Goal: Transaction & Acquisition: Purchase product/service

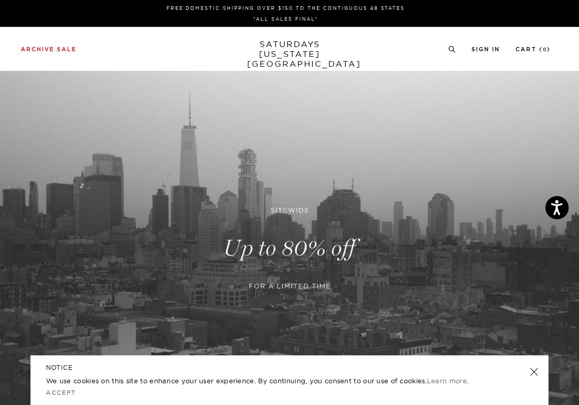
click at [272, 245] on link at bounding box center [289, 248] width 579 height 354
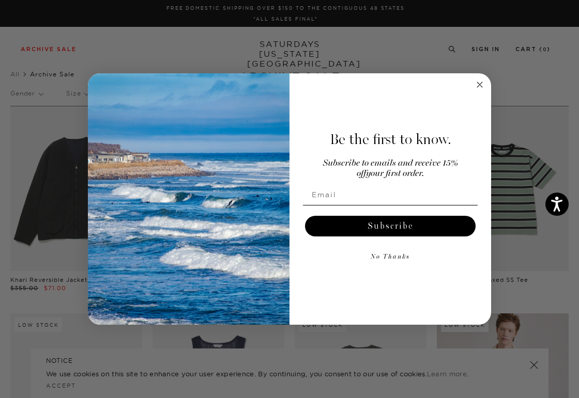
click at [476, 82] on circle "Close dialog" at bounding box center [480, 85] width 12 height 12
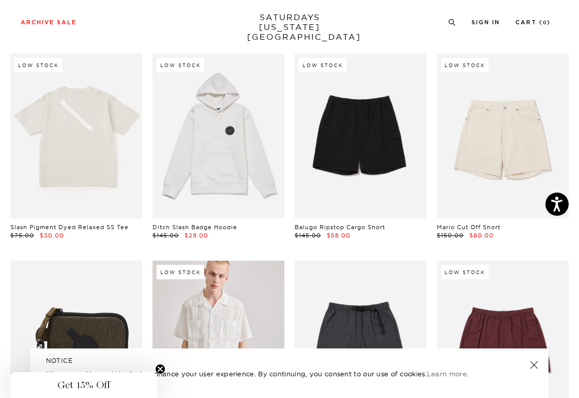
scroll to position [882, 0]
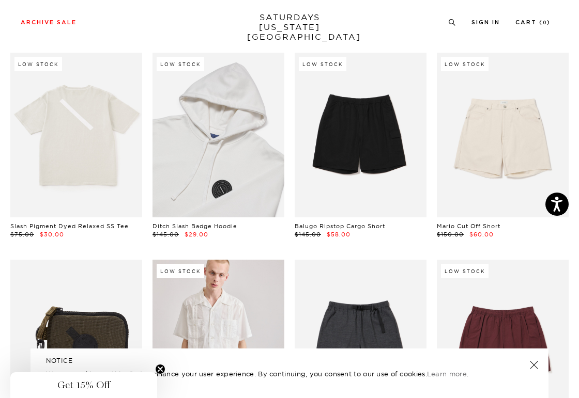
click at [207, 178] on link at bounding box center [218, 135] width 132 height 165
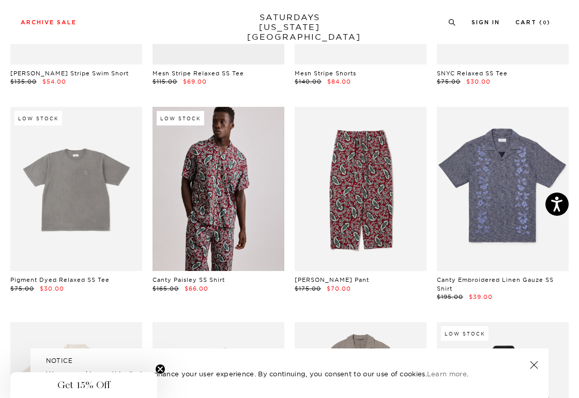
scroll to position [2137, 0]
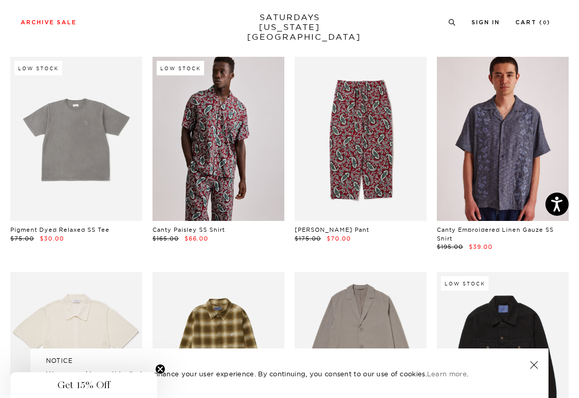
click at [495, 158] on link at bounding box center [503, 139] width 132 height 165
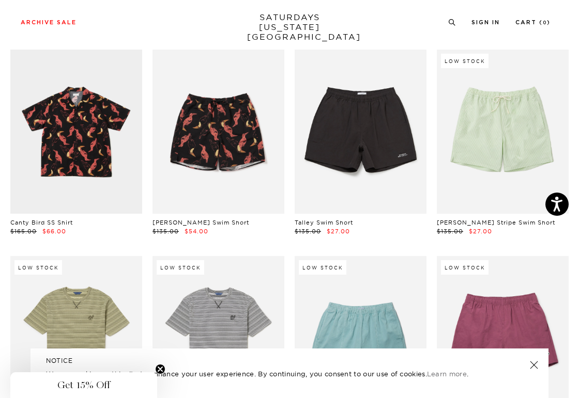
scroll to position [2568, 1]
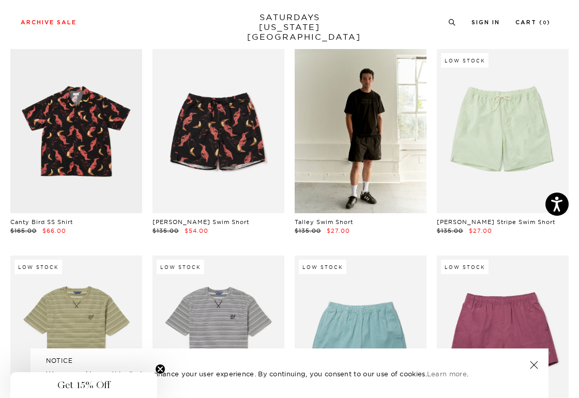
click at [368, 122] on link at bounding box center [360, 131] width 132 height 165
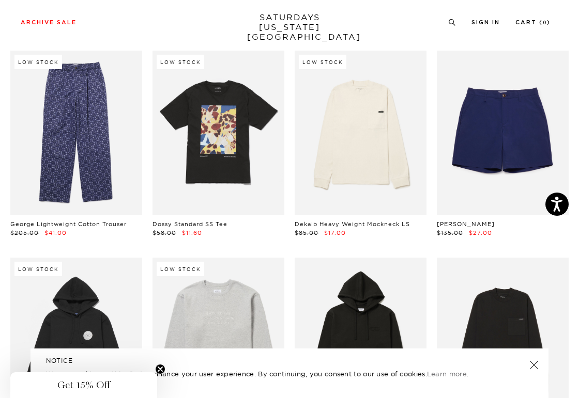
scroll to position [3209, 0]
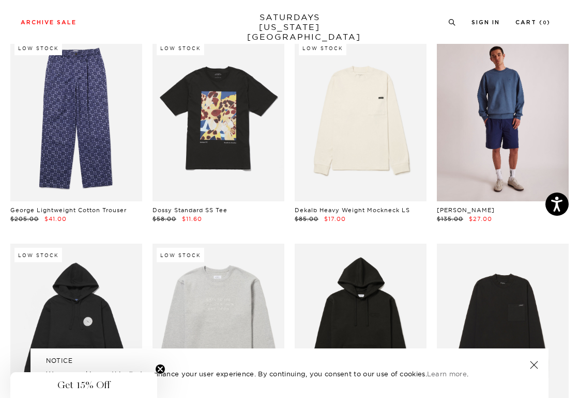
click at [480, 123] on link at bounding box center [503, 119] width 132 height 165
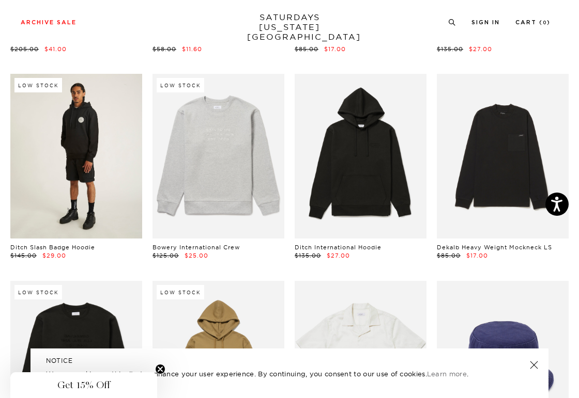
scroll to position [3381, 0]
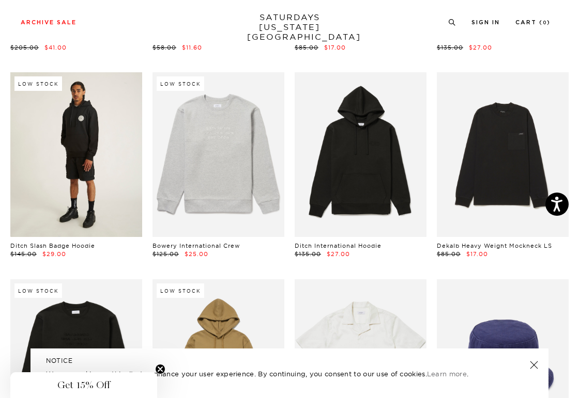
click at [86, 193] on link at bounding box center [76, 154] width 132 height 165
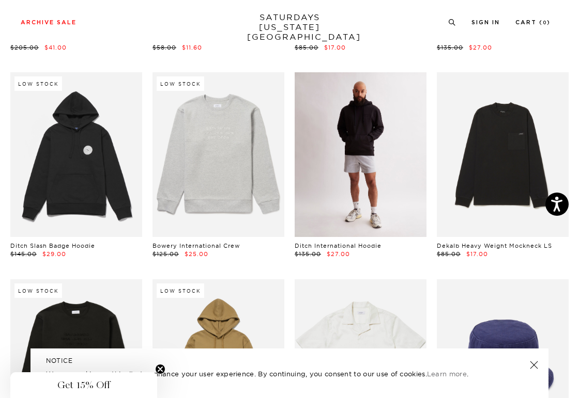
click at [346, 199] on link at bounding box center [360, 154] width 132 height 165
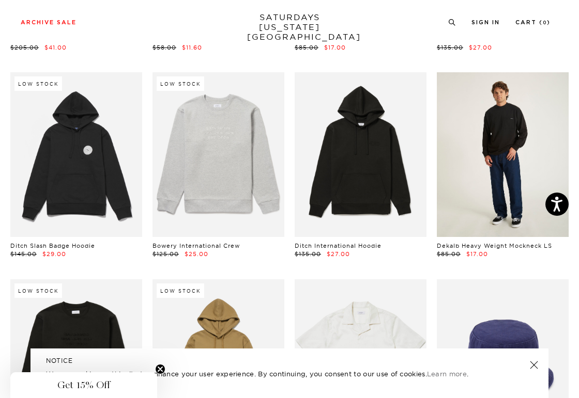
scroll to position [3431, 0]
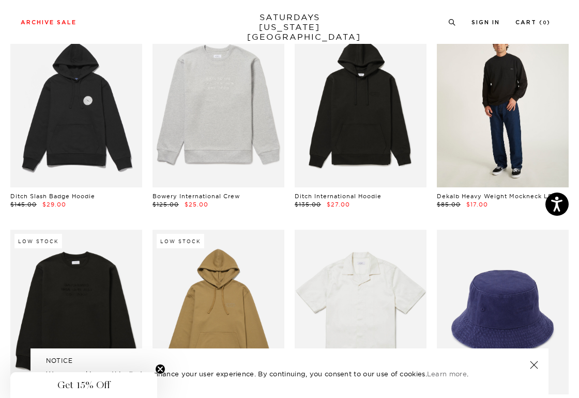
click at [503, 128] on link at bounding box center [503, 105] width 132 height 165
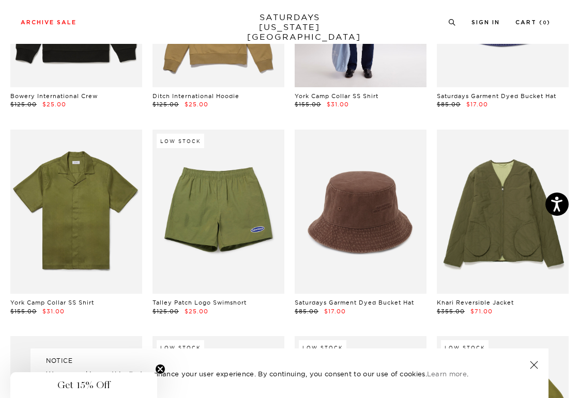
scroll to position [3738, 0]
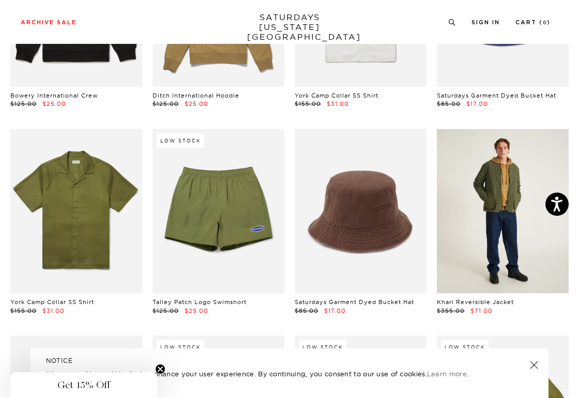
click at [496, 232] on link at bounding box center [503, 211] width 132 height 165
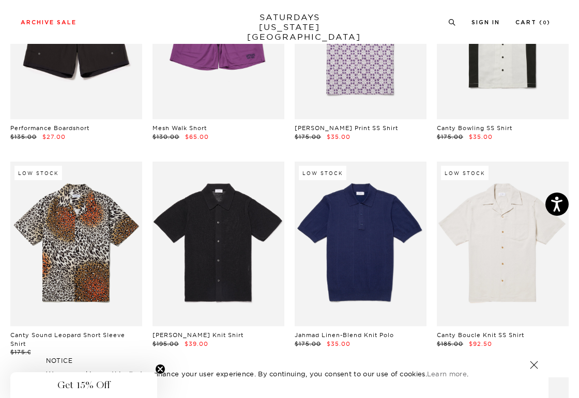
scroll to position [4747, 0]
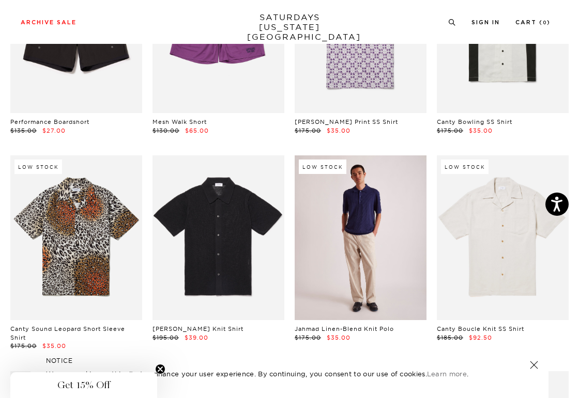
click at [354, 243] on link at bounding box center [360, 238] width 132 height 165
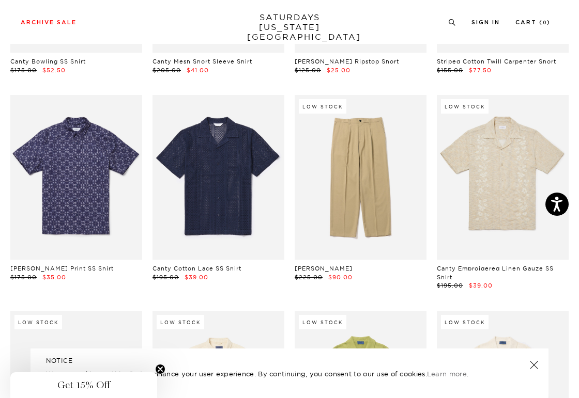
scroll to position [5231, 6]
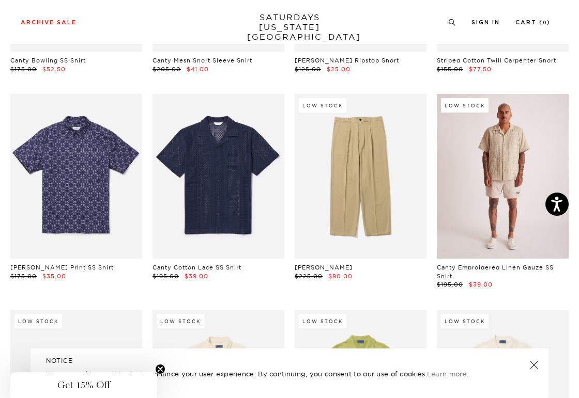
click at [507, 170] on link at bounding box center [503, 176] width 132 height 165
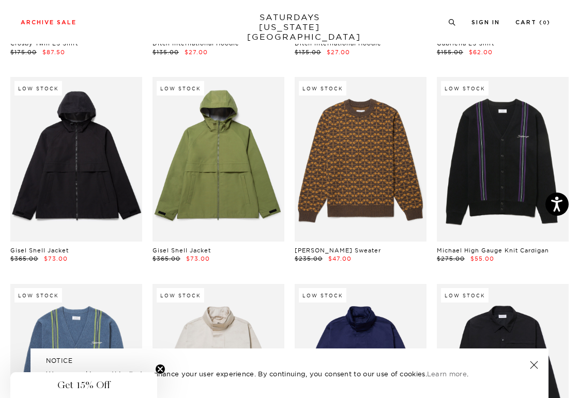
scroll to position [7576, 1]
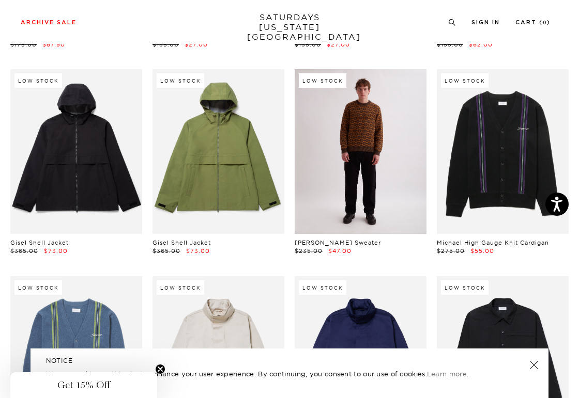
click at [358, 124] on link at bounding box center [360, 151] width 132 height 165
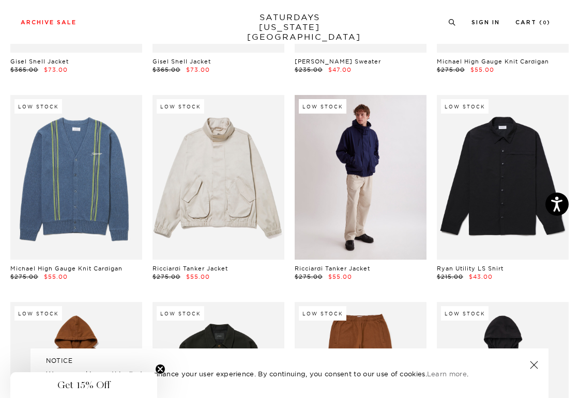
scroll to position [7746, 1]
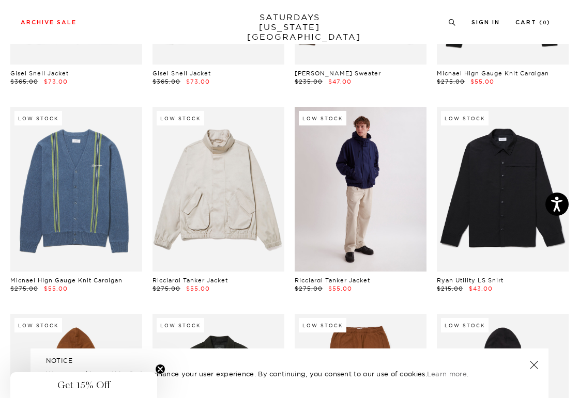
click at [360, 149] on link at bounding box center [360, 189] width 132 height 165
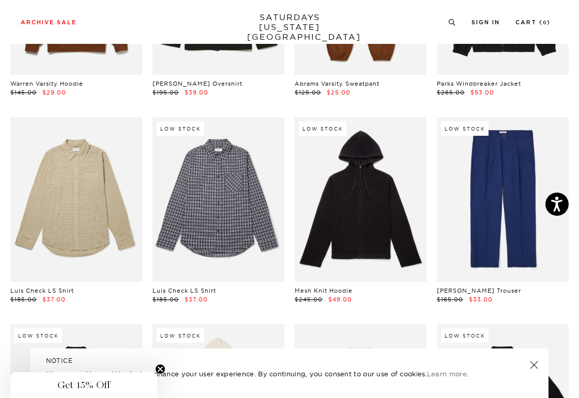
scroll to position [8145, 0]
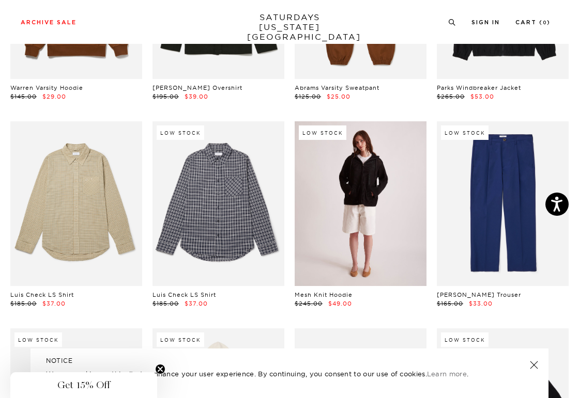
click at [356, 204] on link at bounding box center [360, 203] width 132 height 165
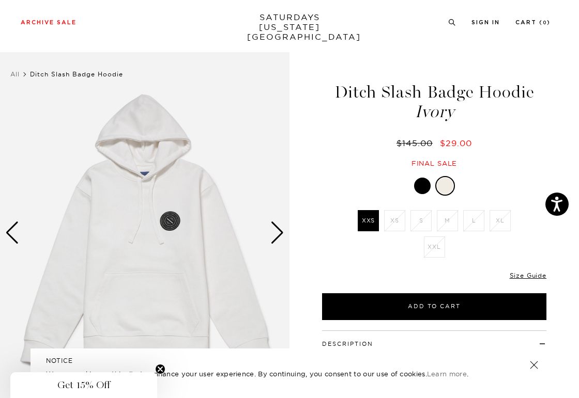
scroll to position [46, 0]
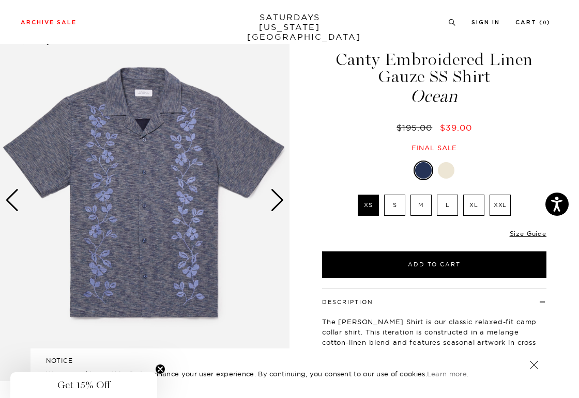
scroll to position [36, 0]
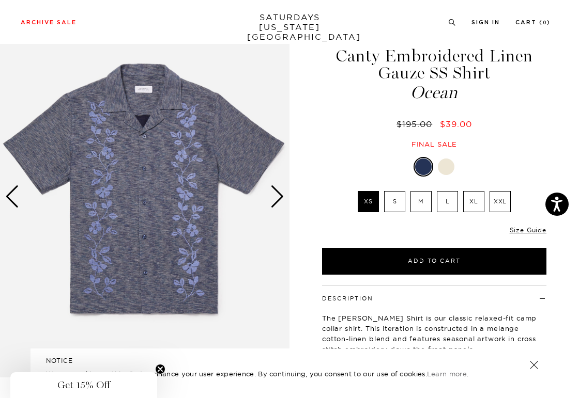
click at [425, 205] on label "M" at bounding box center [420, 201] width 21 height 21
click at [0, 0] on input "M" at bounding box center [0, 0] width 0 height 0
click at [449, 167] on div at bounding box center [446, 167] width 17 height 17
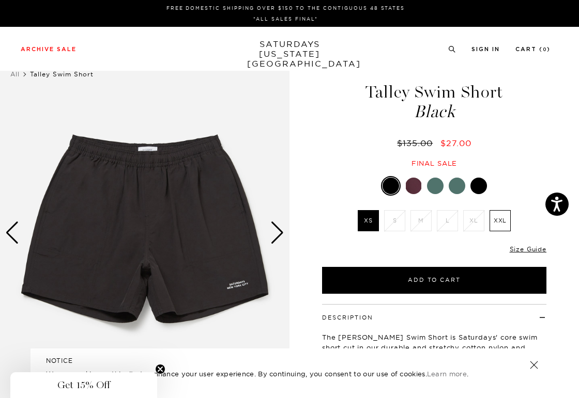
click at [277, 237] on div "Next slide" at bounding box center [277, 233] width 14 height 23
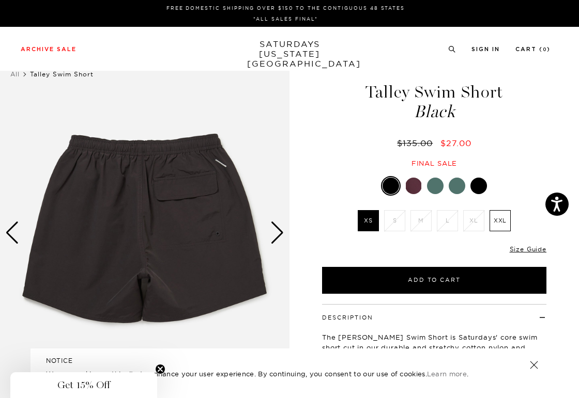
click at [277, 237] on div "Next slide" at bounding box center [277, 233] width 14 height 23
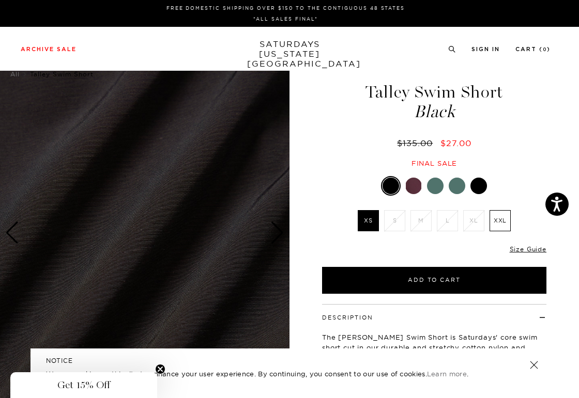
click at [437, 188] on div at bounding box center [435, 186] width 17 height 17
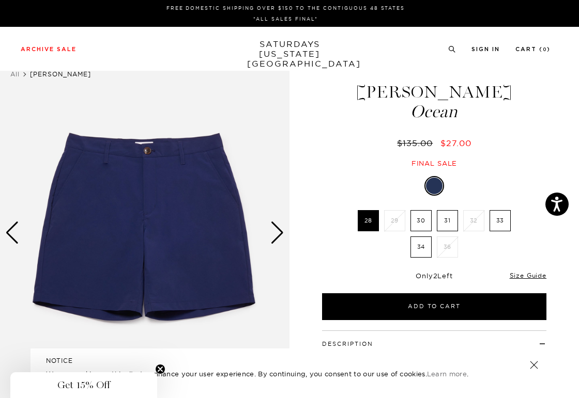
click at [501, 223] on label "33" at bounding box center [499, 220] width 21 height 21
click at [0, 0] on input "33" at bounding box center [0, 0] width 0 height 0
click at [507, 223] on label "33" at bounding box center [499, 220] width 21 height 21
click at [0, 0] on input "33" at bounding box center [0, 0] width 0 height 0
click at [278, 234] on div "Next slide" at bounding box center [277, 233] width 14 height 23
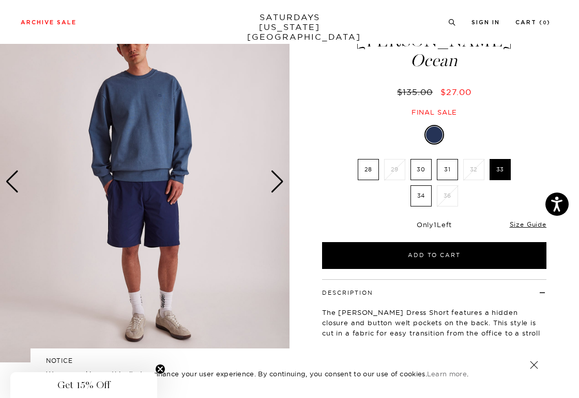
scroll to position [59, 0]
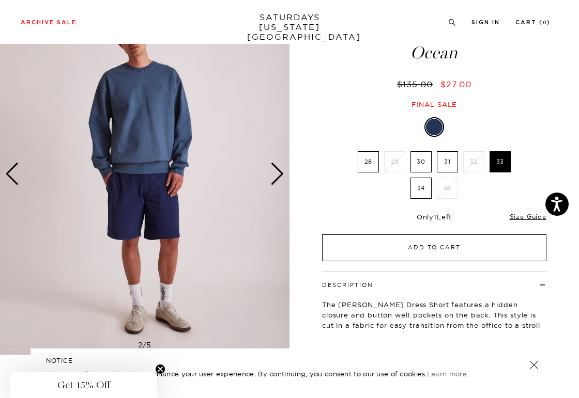
click at [404, 255] on button "Add to Cart" at bounding box center [434, 248] width 224 height 27
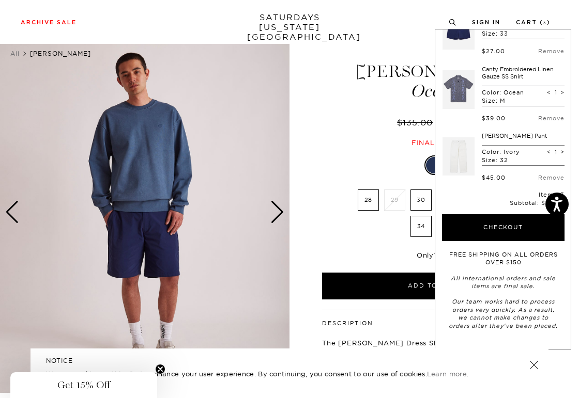
scroll to position [0, 0]
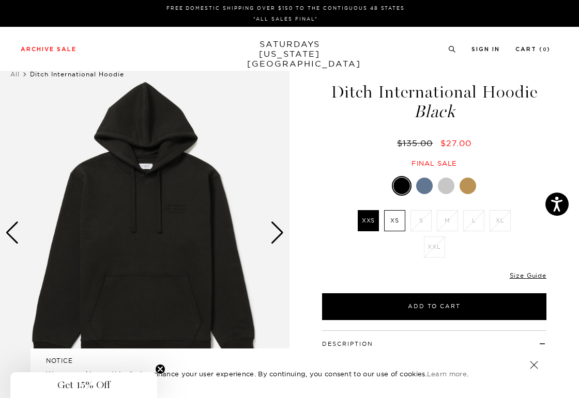
click at [419, 184] on div at bounding box center [424, 186] width 17 height 17
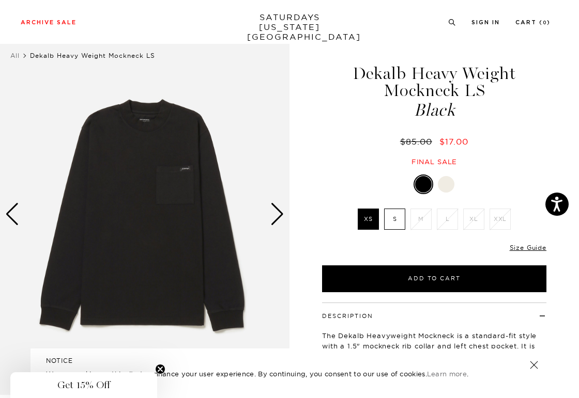
scroll to position [22, 0]
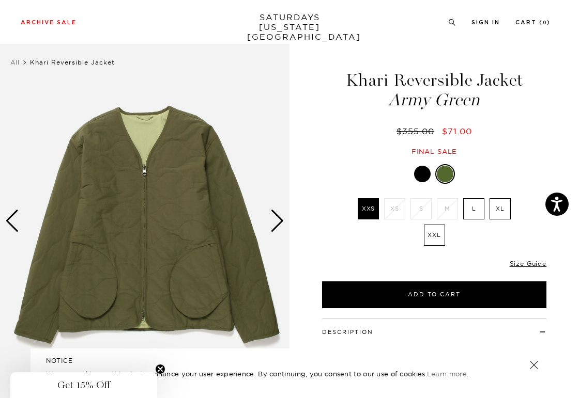
scroll to position [19, 0]
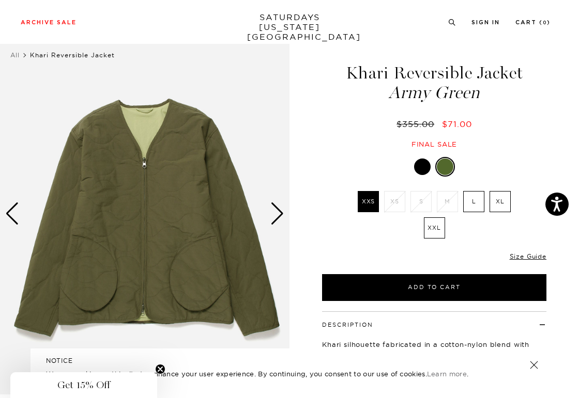
click at [276, 209] on div "Next slide" at bounding box center [277, 214] width 14 height 23
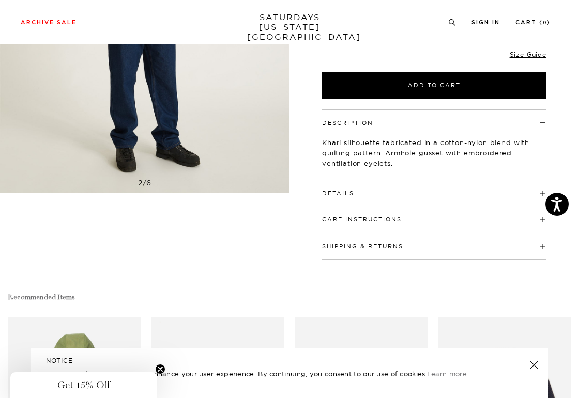
scroll to position [222, 0]
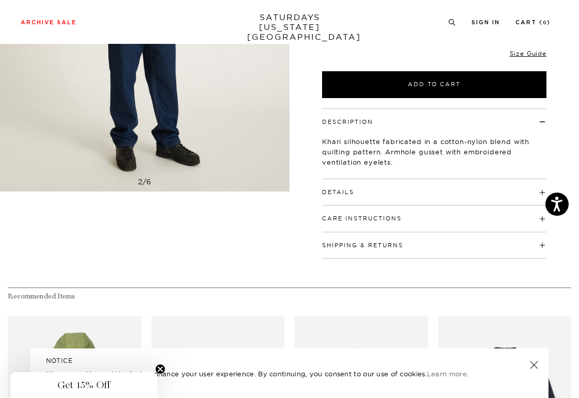
click at [349, 190] on button "Details" at bounding box center [338, 193] width 32 height 6
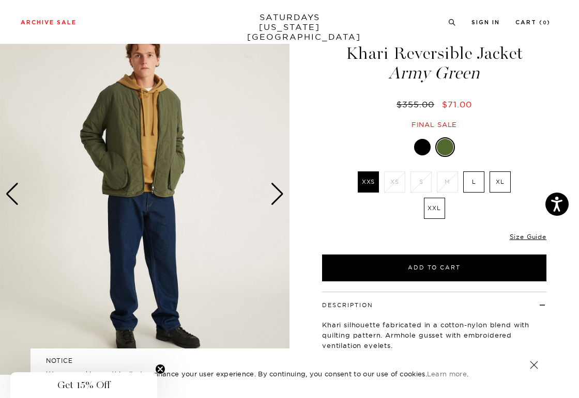
scroll to position [36, 0]
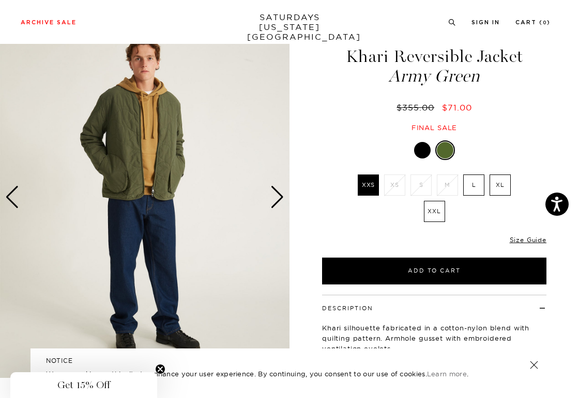
click at [277, 195] on div "Next slide" at bounding box center [277, 197] width 14 height 23
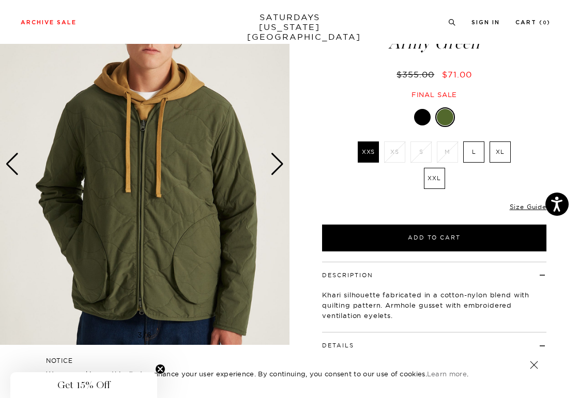
scroll to position [0, 0]
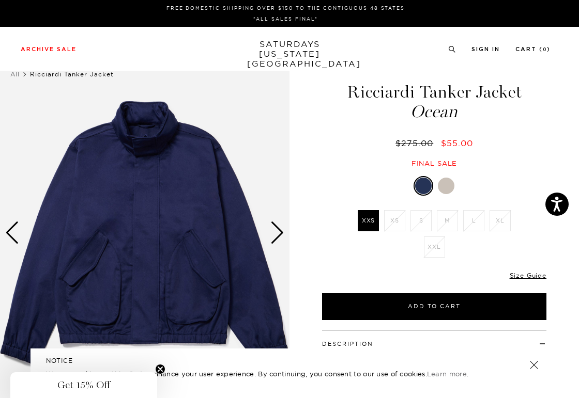
click at [279, 228] on div "Next slide" at bounding box center [277, 233] width 14 height 23
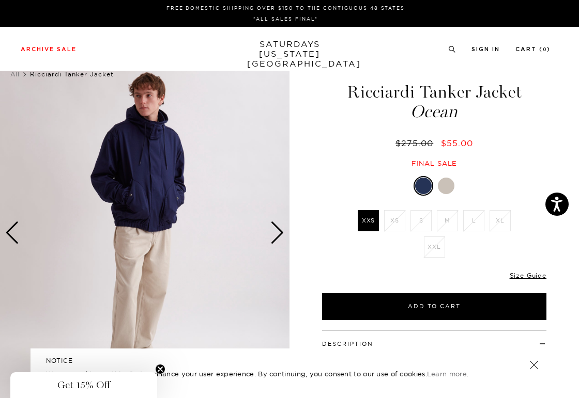
click at [279, 228] on div "Next slide" at bounding box center [277, 233] width 14 height 23
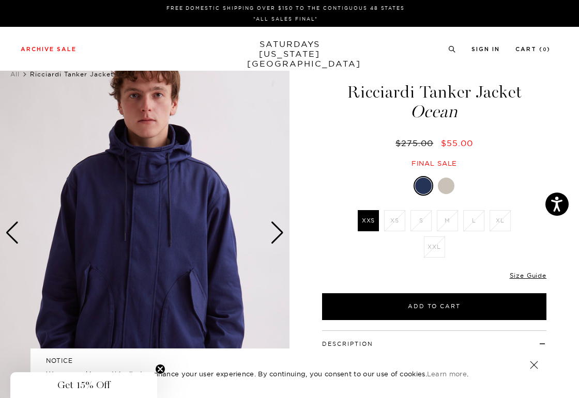
click at [279, 228] on div "Next slide" at bounding box center [277, 233] width 14 height 23
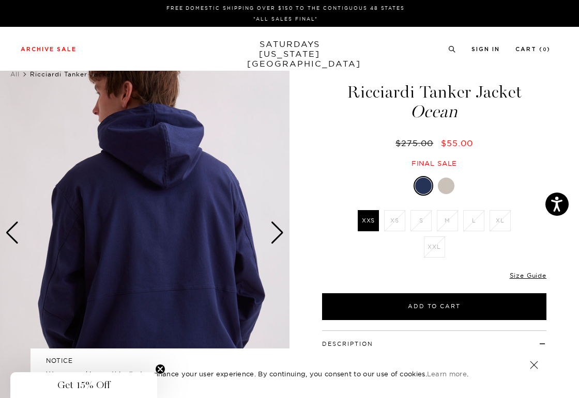
click at [279, 228] on div "Next slide" at bounding box center [277, 233] width 14 height 23
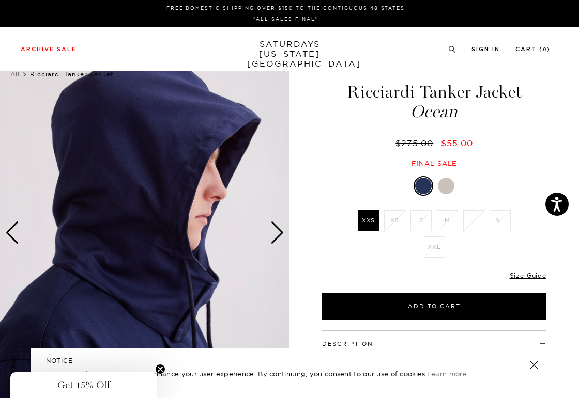
click at [279, 228] on div "Next slide" at bounding box center [277, 233] width 14 height 23
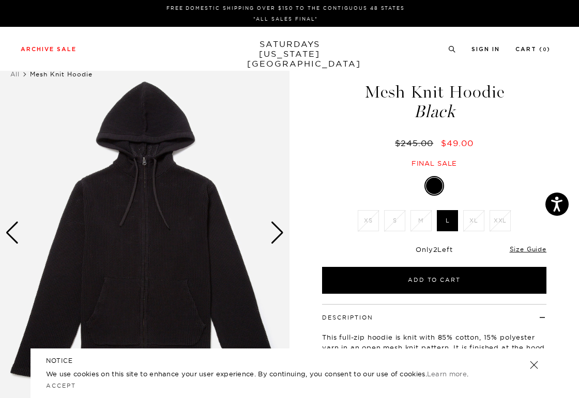
click at [283, 234] on div "Next slide" at bounding box center [277, 233] width 14 height 23
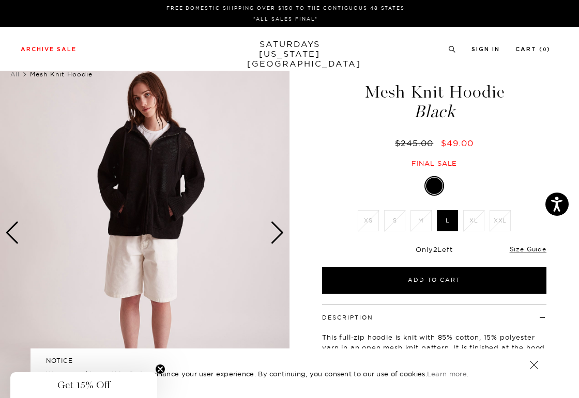
click at [283, 234] on div "Next slide" at bounding box center [277, 233] width 14 height 23
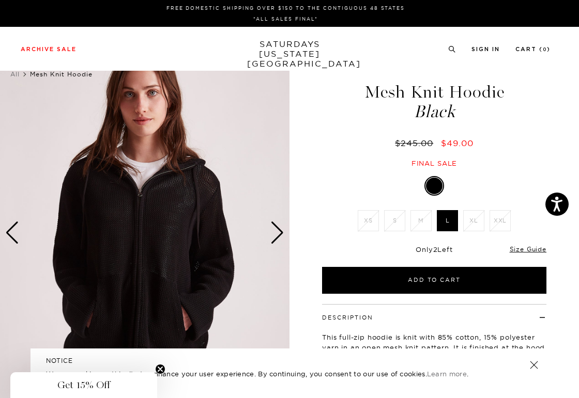
click at [283, 234] on div "Next slide" at bounding box center [277, 233] width 14 height 23
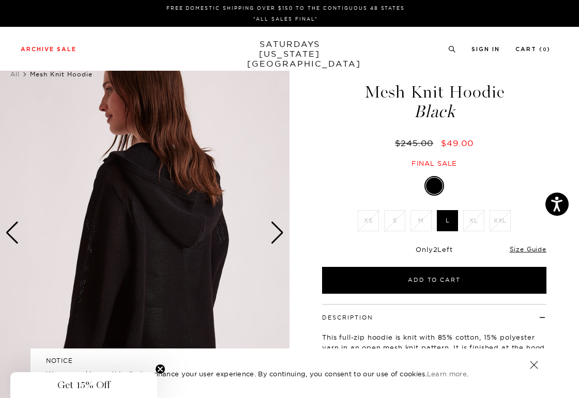
click at [283, 234] on div "Next slide" at bounding box center [277, 233] width 14 height 23
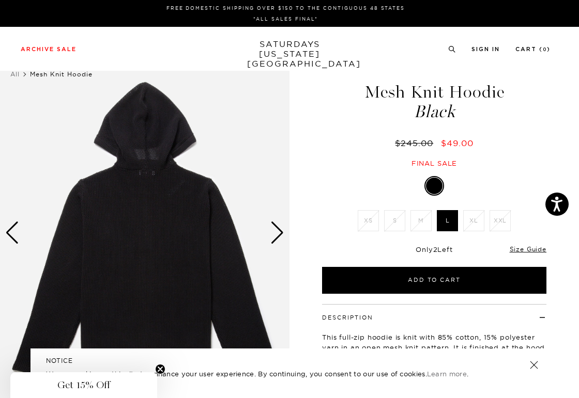
click at [283, 234] on div "Next slide" at bounding box center [277, 233] width 14 height 23
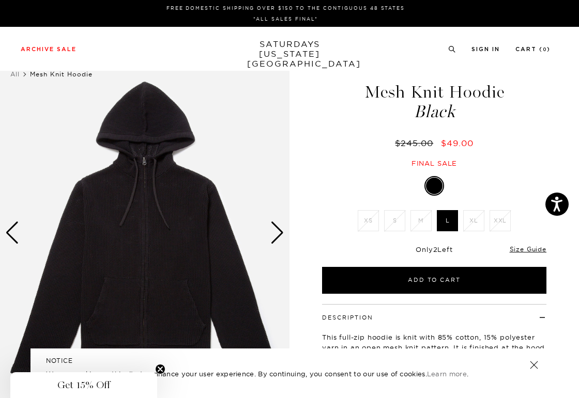
click at [283, 234] on div "Next slide" at bounding box center [277, 233] width 14 height 23
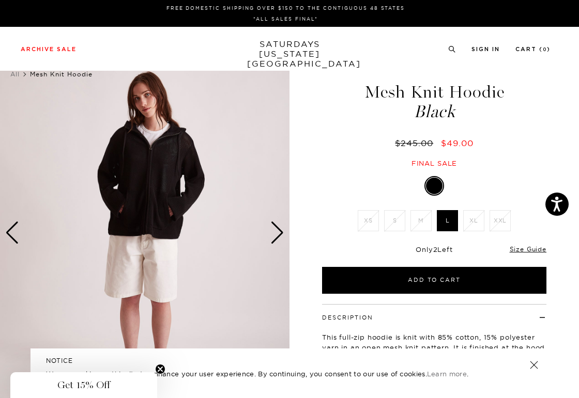
click at [283, 234] on div "Next slide" at bounding box center [277, 233] width 14 height 23
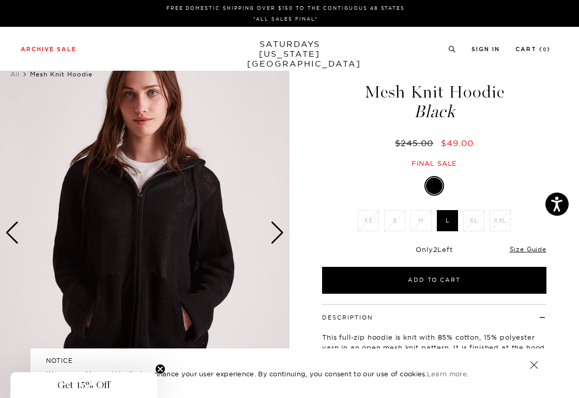
click at [283, 234] on div "Next slide" at bounding box center [277, 233] width 14 height 23
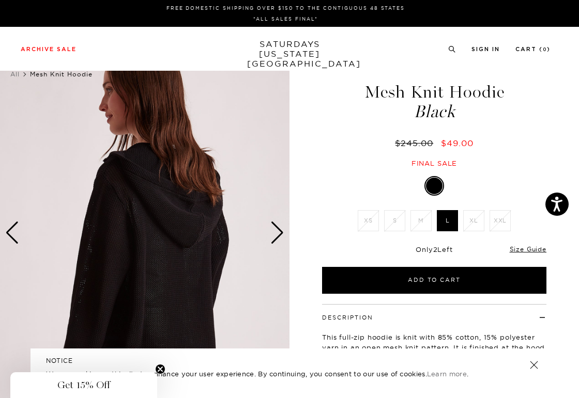
click at [283, 234] on div "Next slide" at bounding box center [277, 233] width 14 height 23
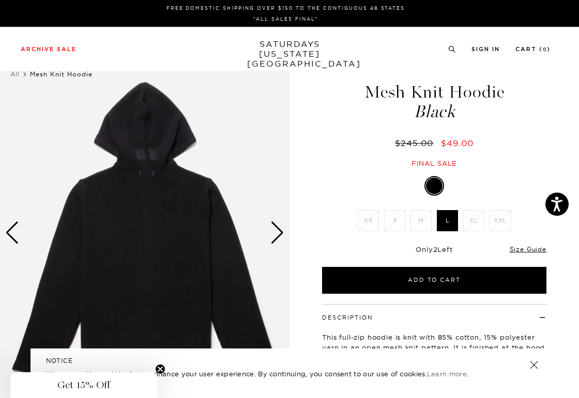
click at [283, 234] on div "Next slide" at bounding box center [277, 233] width 14 height 23
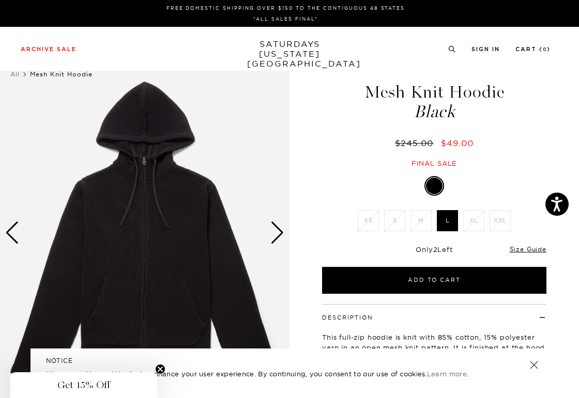
click at [283, 234] on div "Next slide" at bounding box center [277, 233] width 14 height 23
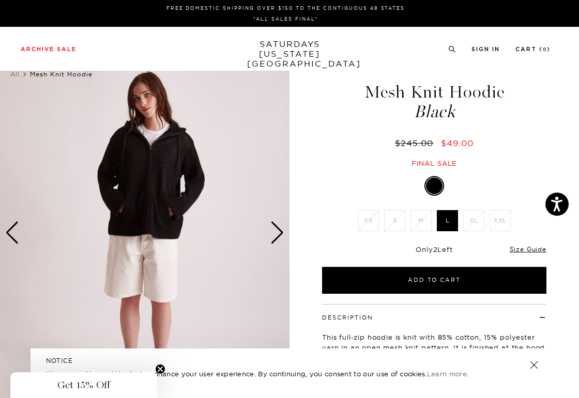
click at [283, 234] on div "Next slide" at bounding box center [277, 233] width 14 height 23
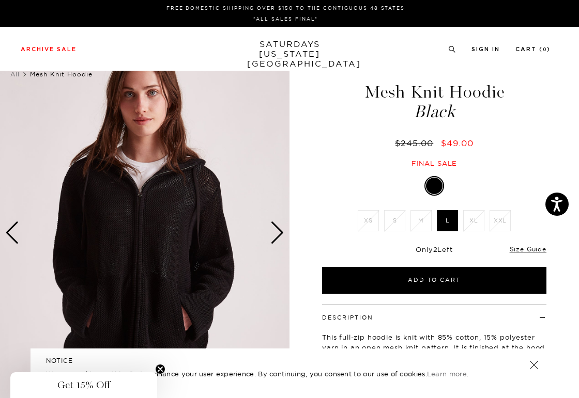
click at [283, 234] on div "Next slide" at bounding box center [277, 233] width 14 height 23
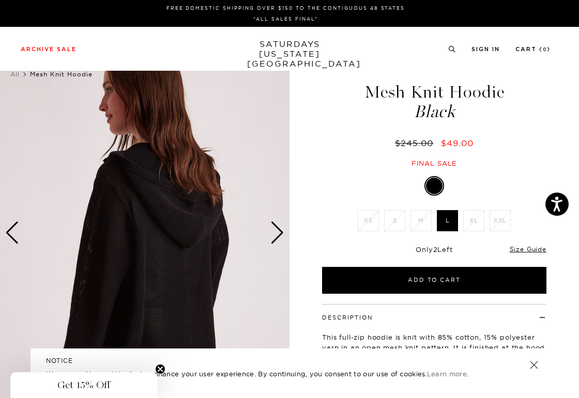
click at [283, 234] on div "Next slide" at bounding box center [277, 233] width 14 height 23
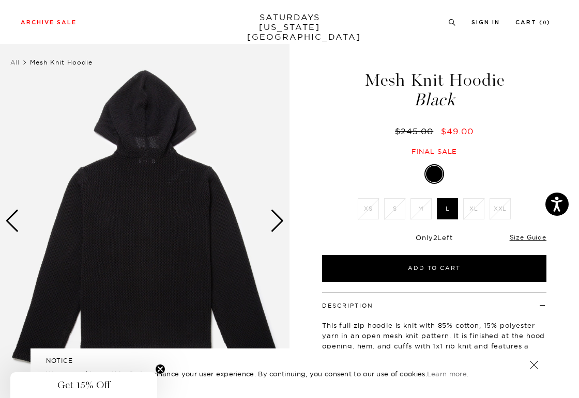
scroll to position [10, 0]
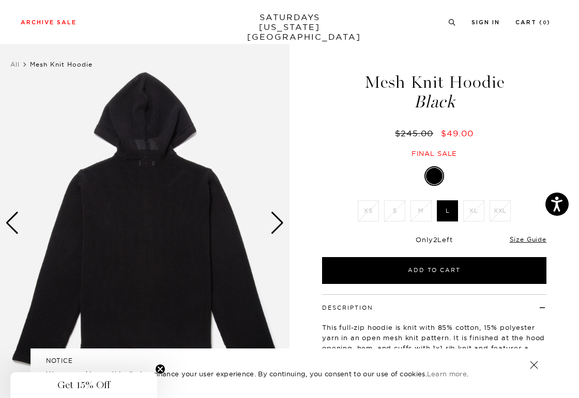
click at [279, 225] on div "Next slide" at bounding box center [277, 223] width 14 height 23
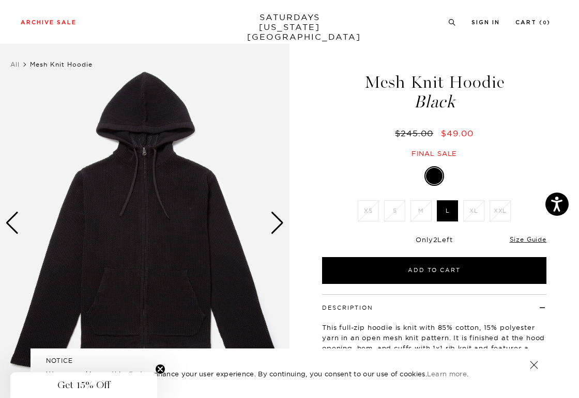
click at [279, 225] on div "Next slide" at bounding box center [277, 223] width 14 height 23
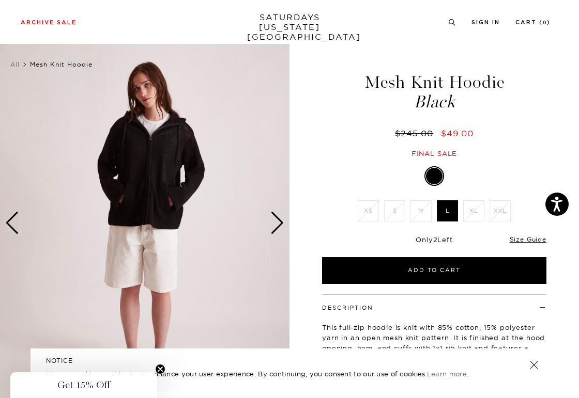
click at [279, 225] on div "Next slide" at bounding box center [277, 223] width 14 height 23
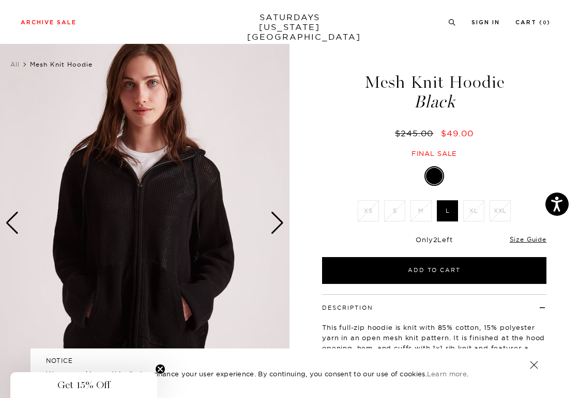
click at [279, 225] on div "Next slide" at bounding box center [277, 223] width 14 height 23
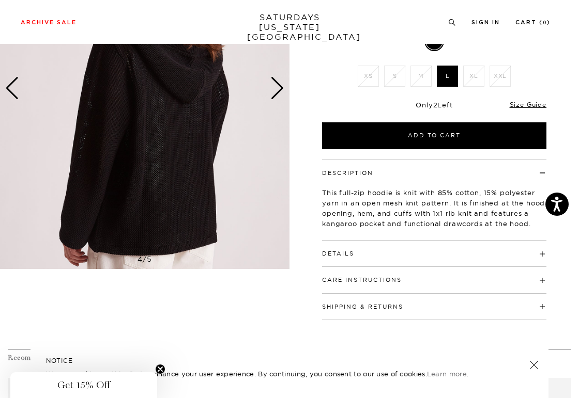
scroll to position [138, 0]
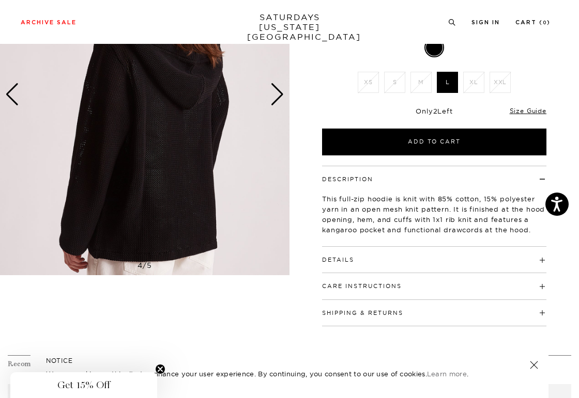
click at [356, 255] on h4 "Details" at bounding box center [434, 255] width 224 height 17
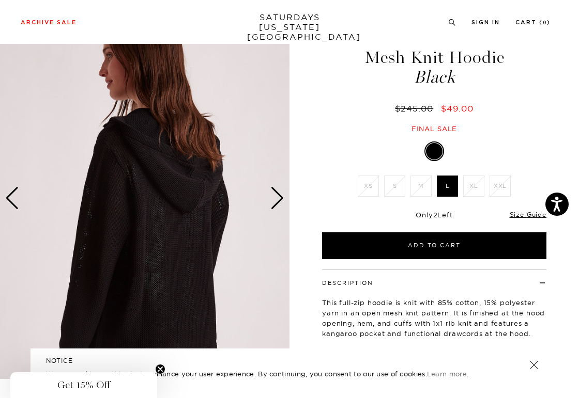
scroll to position [0, 0]
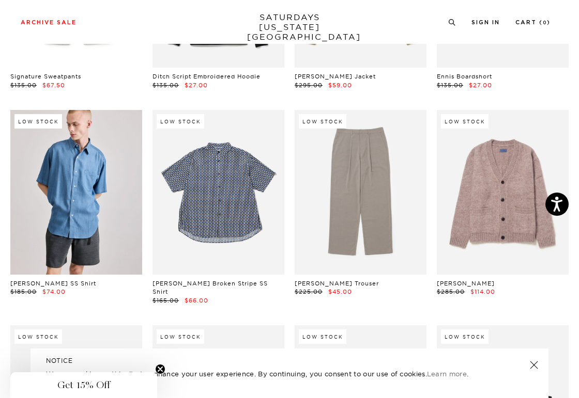
scroll to position [13364, 0]
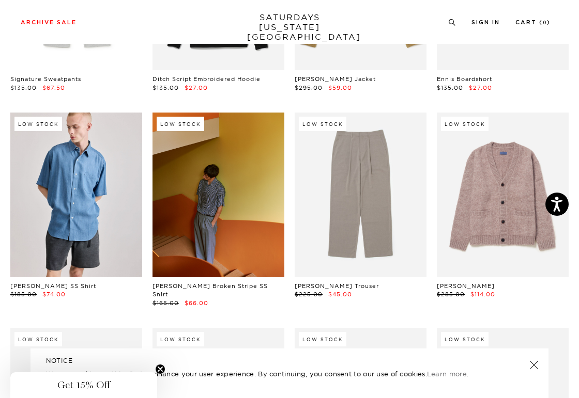
click at [212, 187] on link at bounding box center [218, 195] width 132 height 165
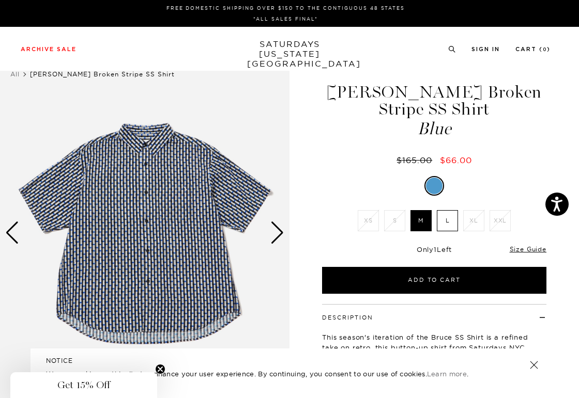
click at [278, 234] on div "Next slide" at bounding box center [277, 233] width 14 height 23
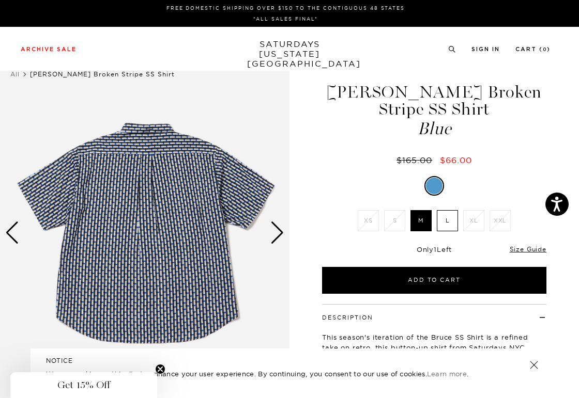
click at [278, 234] on div "Next slide" at bounding box center [277, 233] width 14 height 23
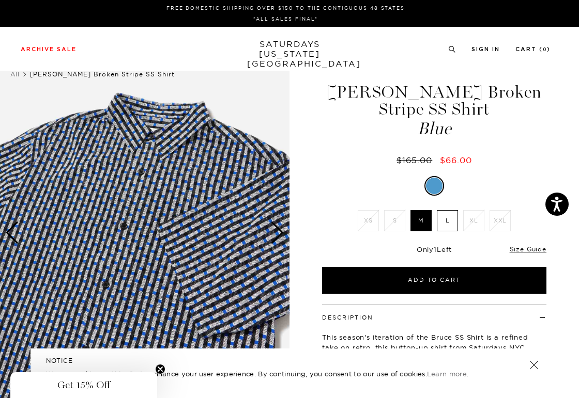
click at [278, 234] on div "Next slide" at bounding box center [277, 233] width 14 height 23
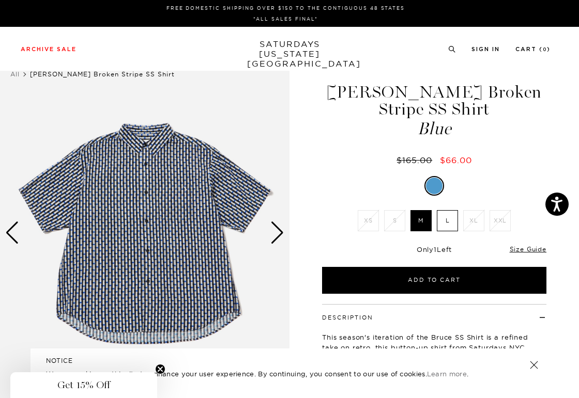
click at [278, 234] on div "Next slide" at bounding box center [277, 233] width 14 height 23
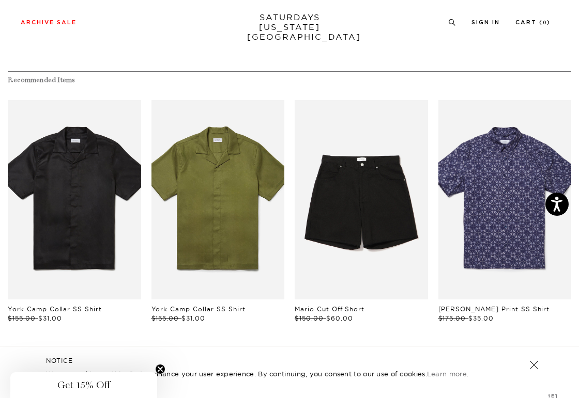
scroll to position [730, 0]
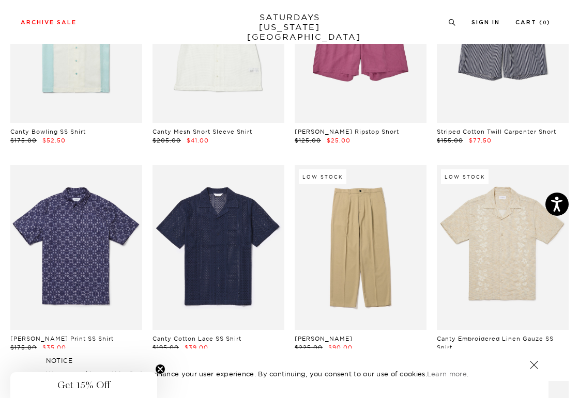
scroll to position [5286, 0]
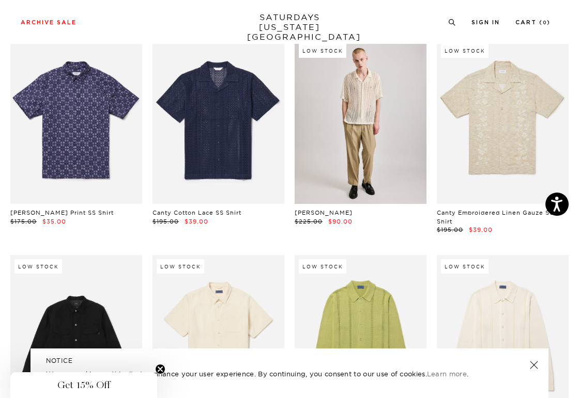
click at [374, 151] on link at bounding box center [360, 121] width 132 height 165
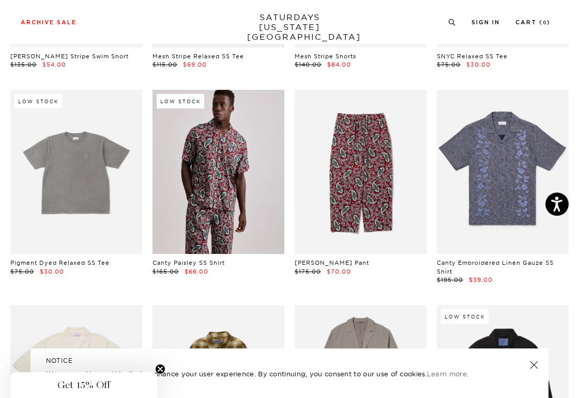
scroll to position [2105, 0]
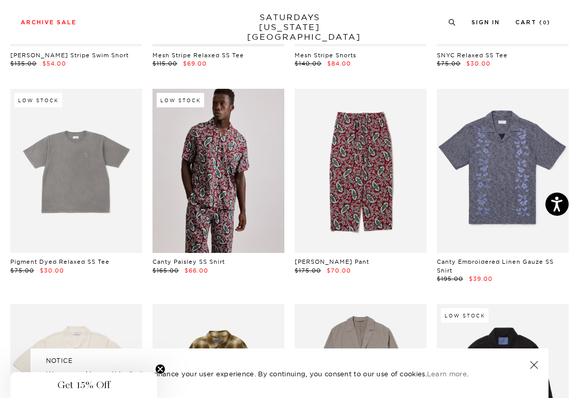
click at [533, 362] on link at bounding box center [533, 365] width 14 height 14
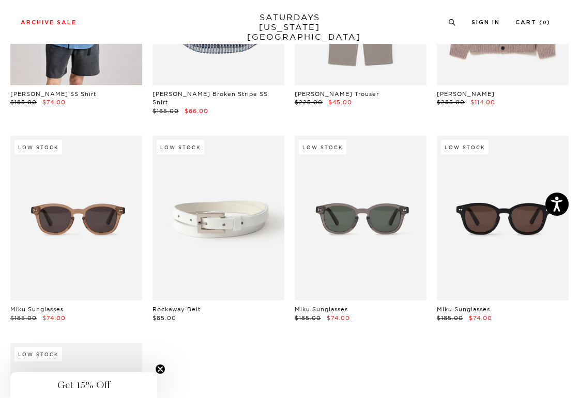
scroll to position [13574, 0]
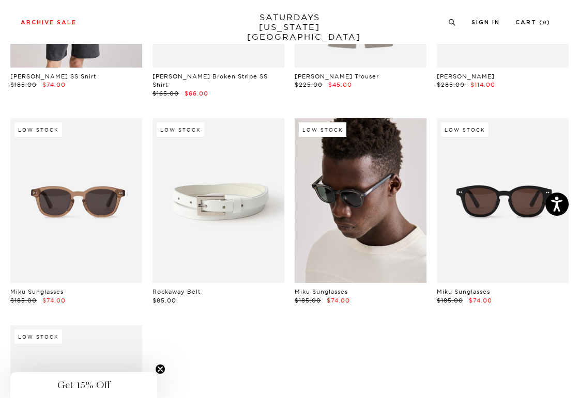
click at [368, 189] on link at bounding box center [360, 200] width 132 height 165
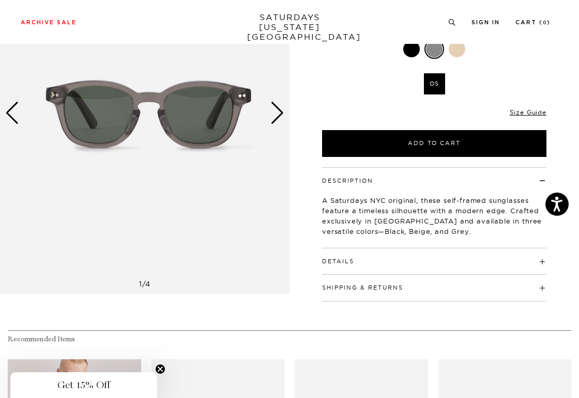
scroll to position [129, 0]
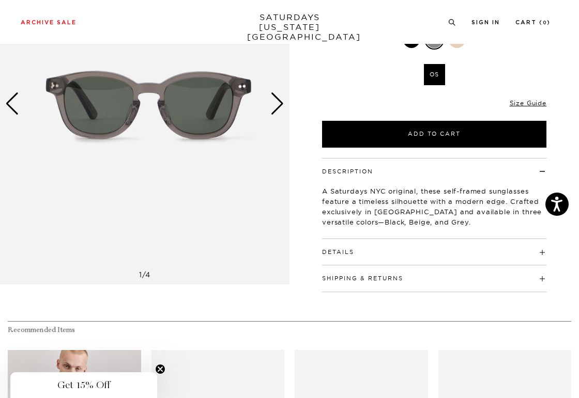
click at [336, 250] on button "Details" at bounding box center [338, 253] width 32 height 6
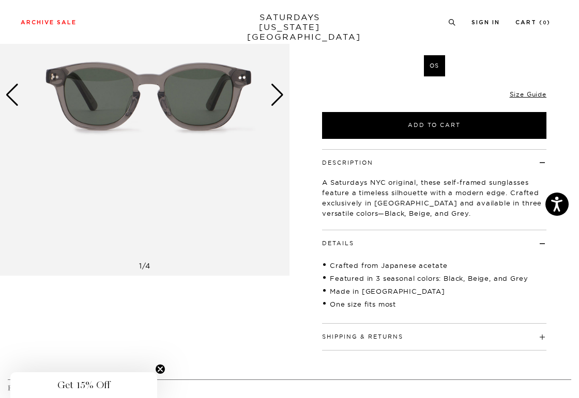
scroll to position [147, 0]
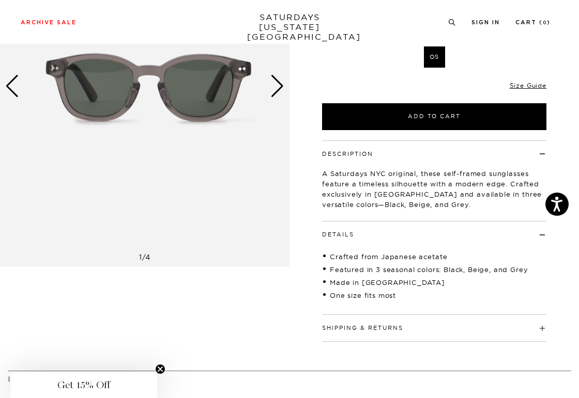
click at [275, 84] on div "Next slide" at bounding box center [277, 86] width 14 height 23
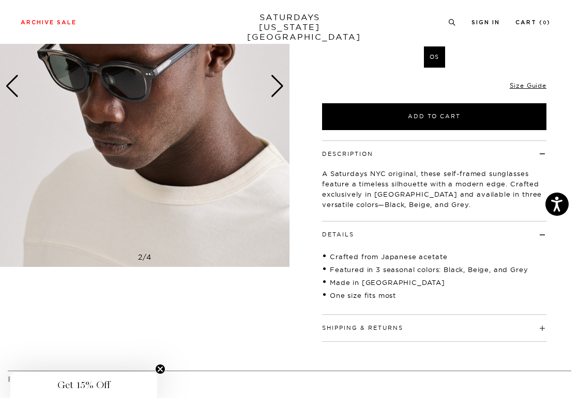
click at [275, 84] on div "Next slide" at bounding box center [277, 86] width 14 height 23
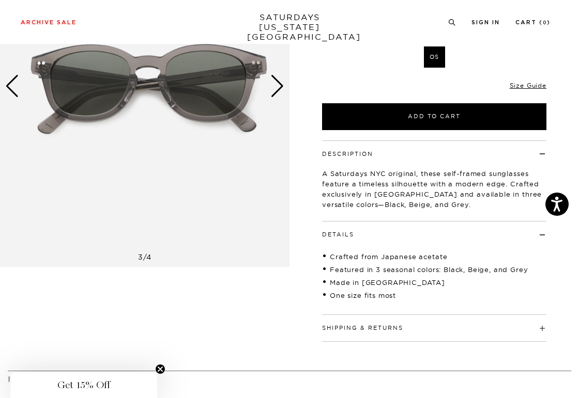
click at [275, 84] on div "Next slide" at bounding box center [277, 86] width 14 height 23
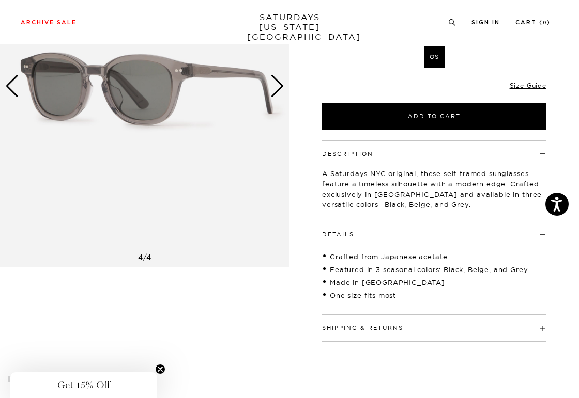
click at [275, 84] on div "Next slide" at bounding box center [277, 86] width 14 height 23
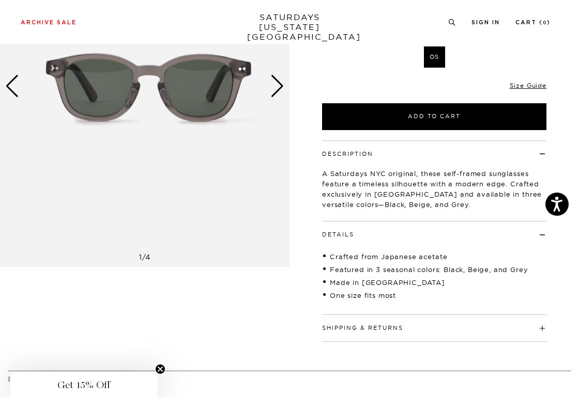
click at [275, 84] on div "Next slide" at bounding box center [277, 86] width 14 height 23
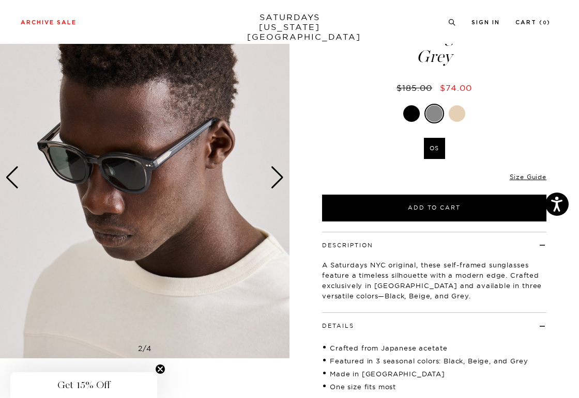
scroll to position [57, 0]
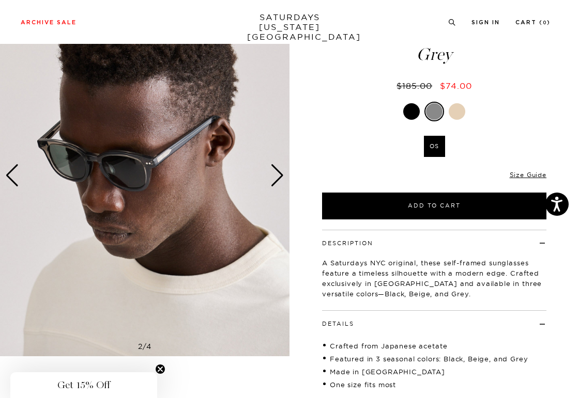
click at [280, 174] on div "Next slide" at bounding box center [277, 175] width 14 height 23
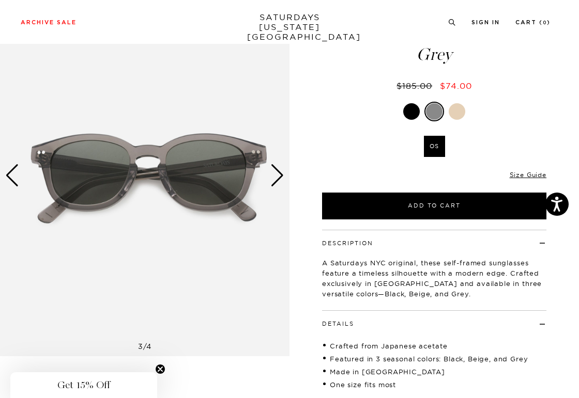
click at [280, 174] on div "Next slide" at bounding box center [277, 175] width 14 height 23
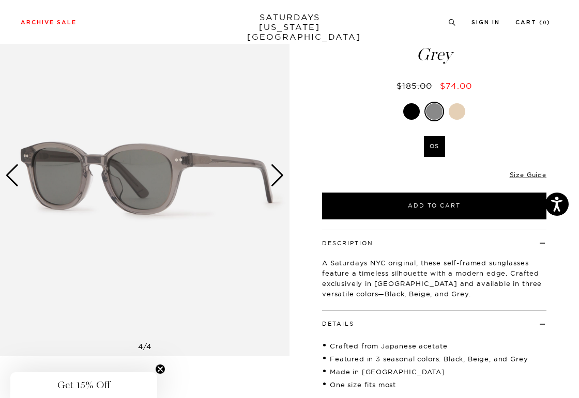
click at [280, 174] on div "Next slide" at bounding box center [277, 175] width 14 height 23
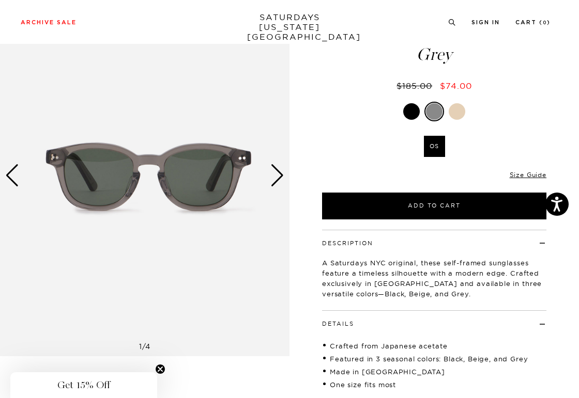
click at [280, 174] on div "Next slide" at bounding box center [277, 175] width 14 height 23
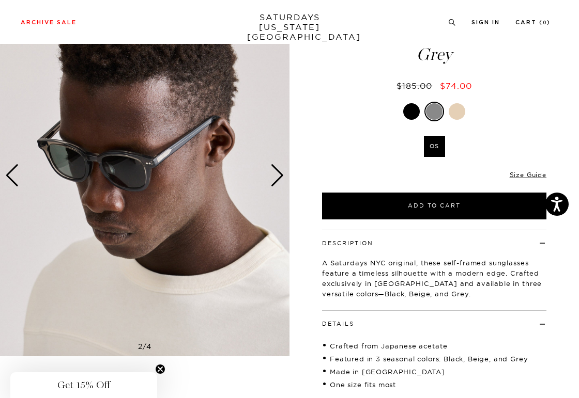
click at [280, 174] on div "Next slide" at bounding box center [277, 175] width 14 height 23
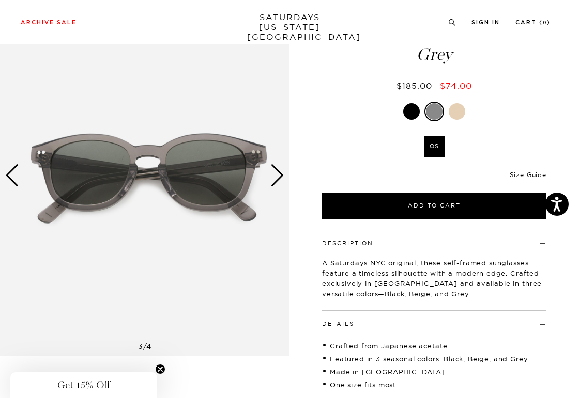
click at [280, 174] on div "Next slide" at bounding box center [277, 175] width 14 height 23
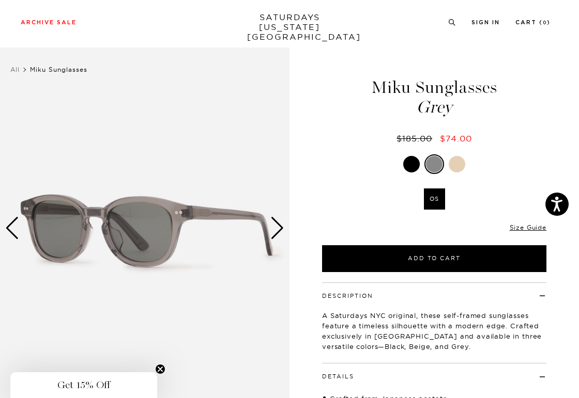
scroll to position [0, 1]
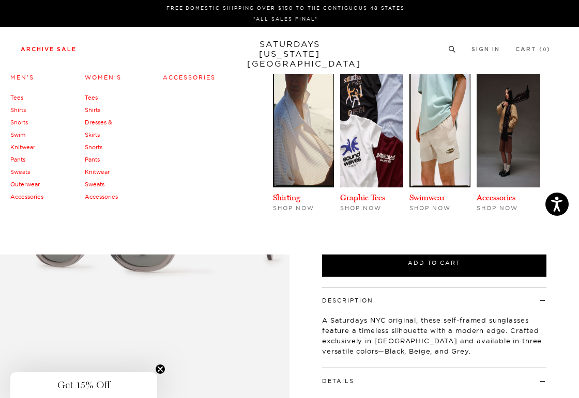
click at [20, 160] on link "Pants" at bounding box center [17, 159] width 15 height 7
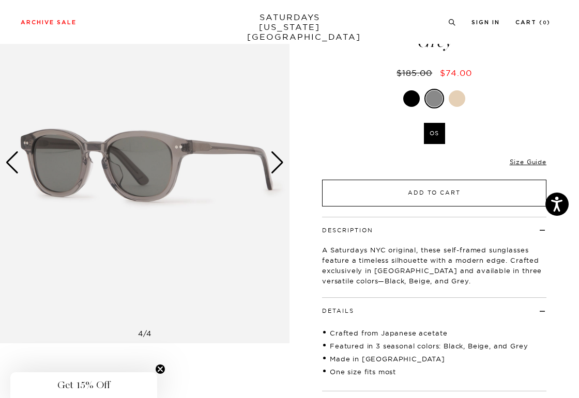
scroll to position [71, 0]
click at [399, 190] on button "Add to Cart" at bounding box center [434, 192] width 224 height 27
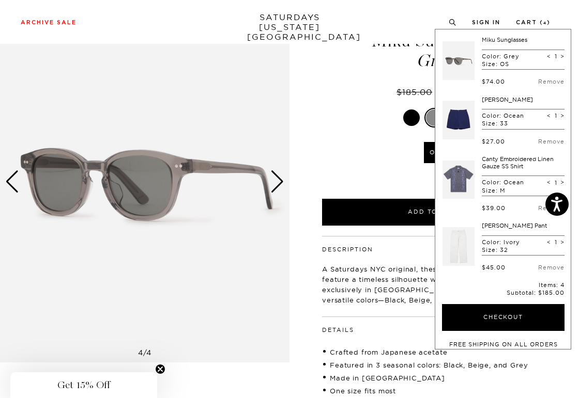
scroll to position [24, 0]
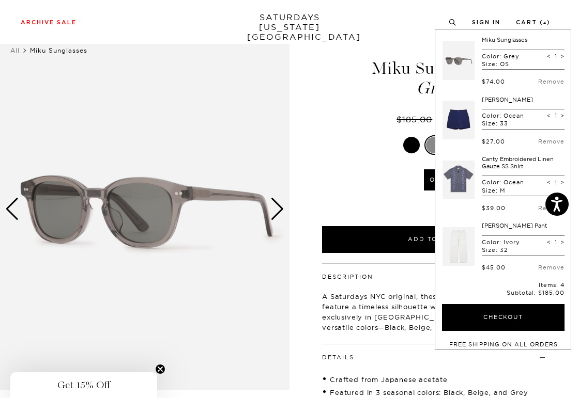
click at [547, 242] on span "<" at bounding box center [549, 242] width 4 height 7
type input "0"
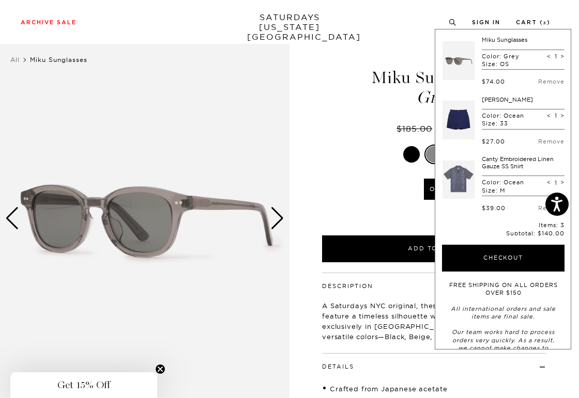
scroll to position [28, 0]
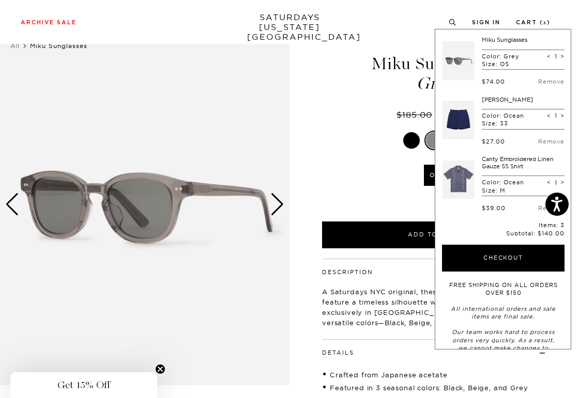
click at [354, 135] on div at bounding box center [434, 141] width 224 height 20
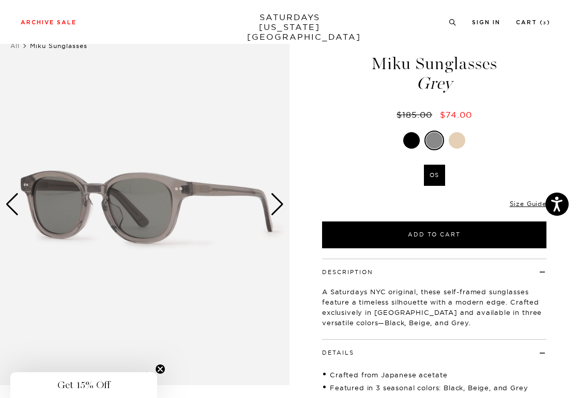
click at [276, 206] on div "Next slide" at bounding box center [277, 204] width 14 height 23
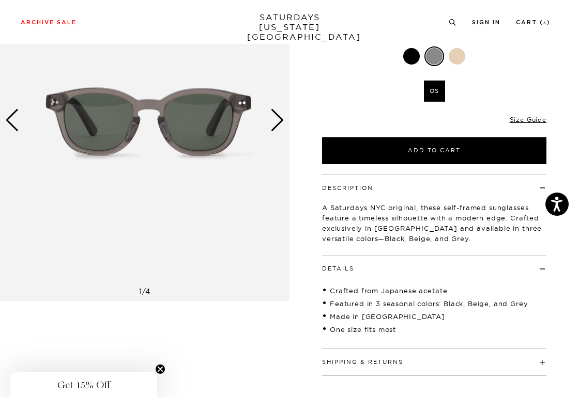
scroll to position [122, 4]
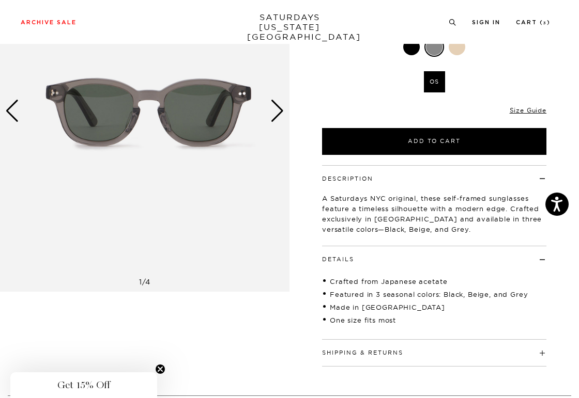
click at [274, 109] on div "Next slide" at bounding box center [277, 111] width 14 height 23
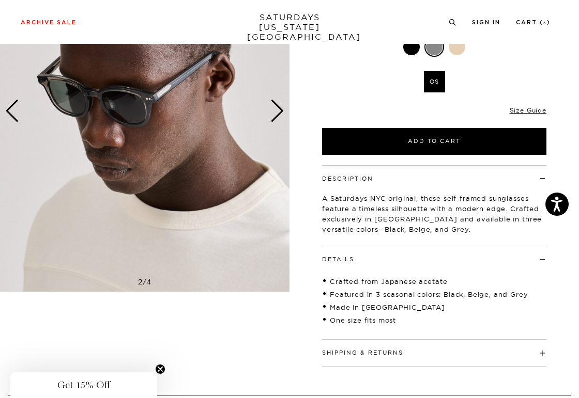
click at [274, 109] on div "Next slide" at bounding box center [277, 111] width 14 height 23
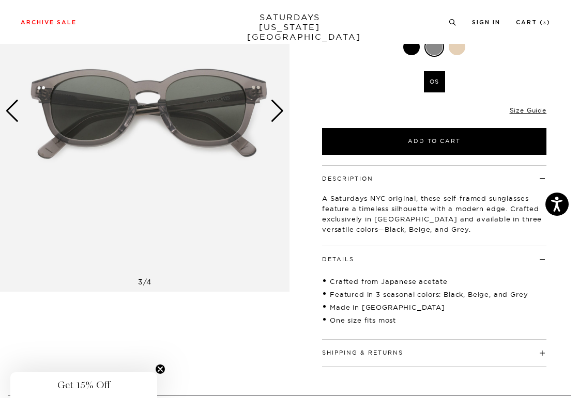
click at [274, 109] on div "Next slide" at bounding box center [277, 111] width 14 height 23
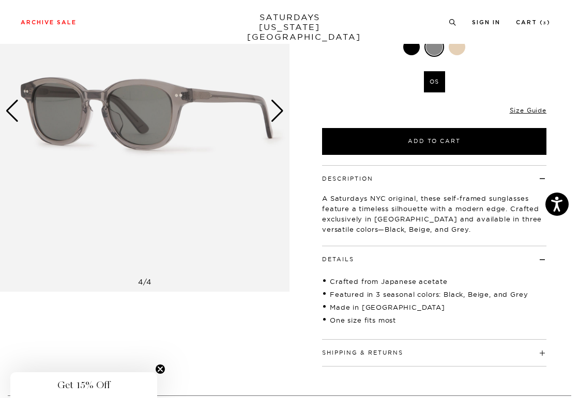
click at [274, 109] on div "Next slide" at bounding box center [277, 111] width 14 height 23
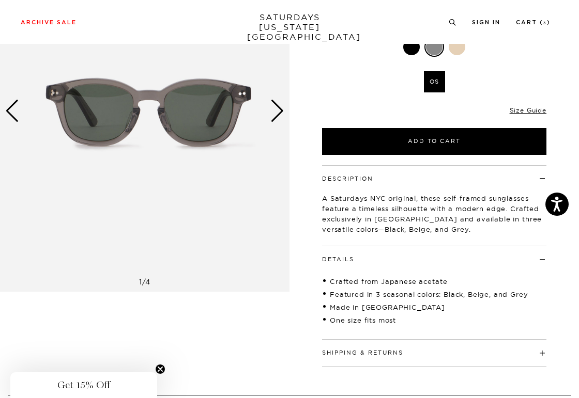
click at [274, 109] on div "Next slide" at bounding box center [277, 111] width 14 height 23
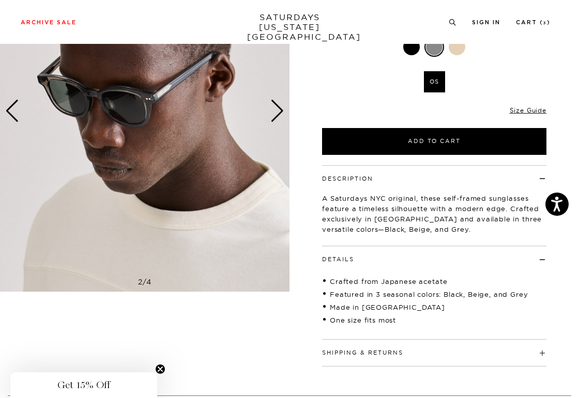
click at [274, 109] on div "Next slide" at bounding box center [277, 111] width 14 height 23
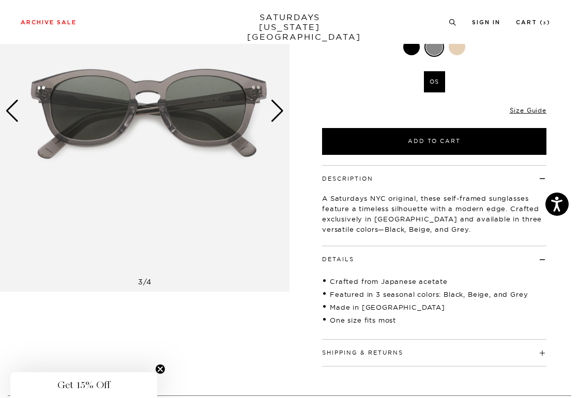
click at [274, 109] on div "Next slide" at bounding box center [277, 111] width 14 height 23
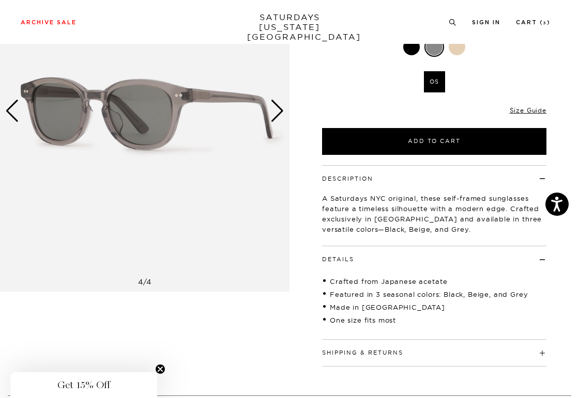
click at [277, 107] on div "Next slide" at bounding box center [277, 111] width 14 height 23
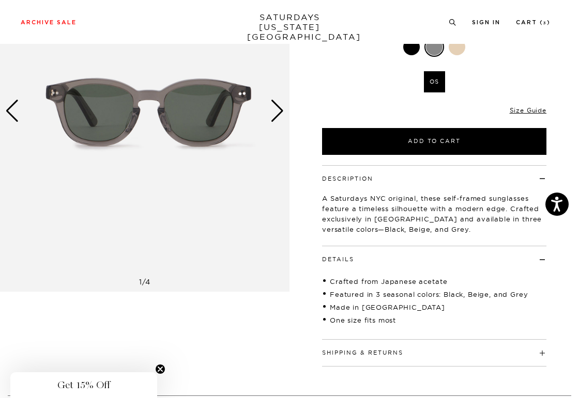
click at [277, 107] on div "Next slide" at bounding box center [277, 111] width 14 height 23
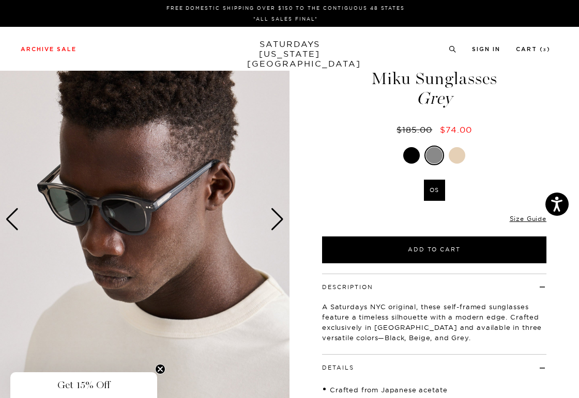
scroll to position [19, 4]
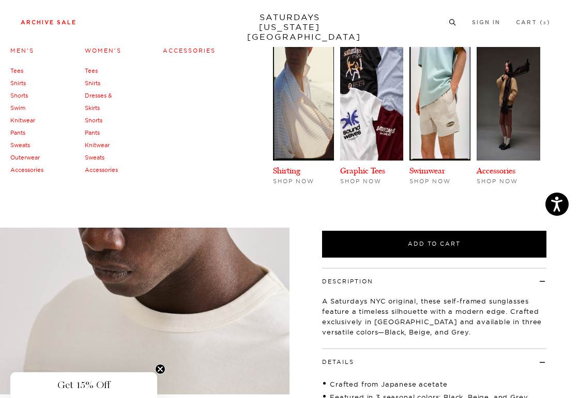
click at [44, 19] on li "Archive Sale Men's Tees Shirts Shorts Swim Knitwear Pants Sweats Outerwear" at bounding box center [49, 21] width 56 height 9
click at [188, 48] on link "Accessories" at bounding box center [189, 50] width 53 height 7
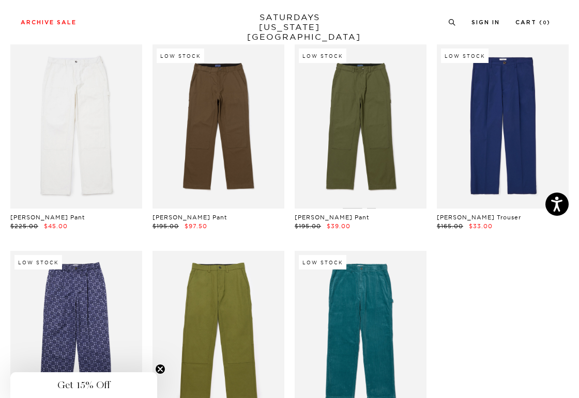
scroll to position [482, 0]
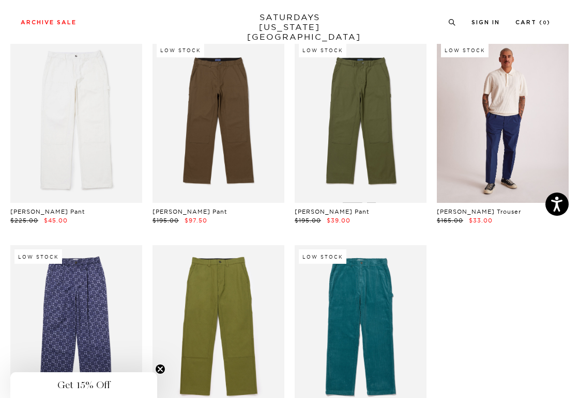
click at [485, 142] on link at bounding box center [503, 121] width 132 height 165
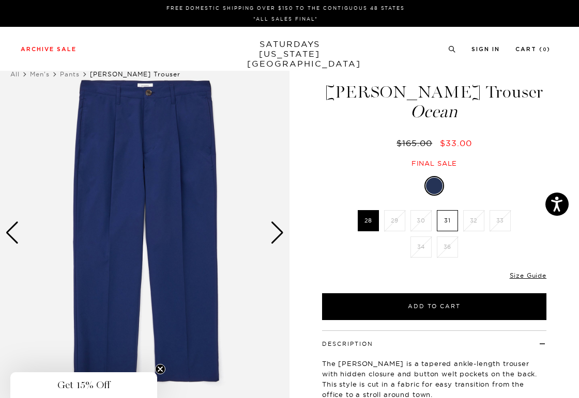
click at [445, 226] on label "31" at bounding box center [447, 220] width 21 height 21
click at [0, 0] on input "31" at bounding box center [0, 0] width 0 height 0
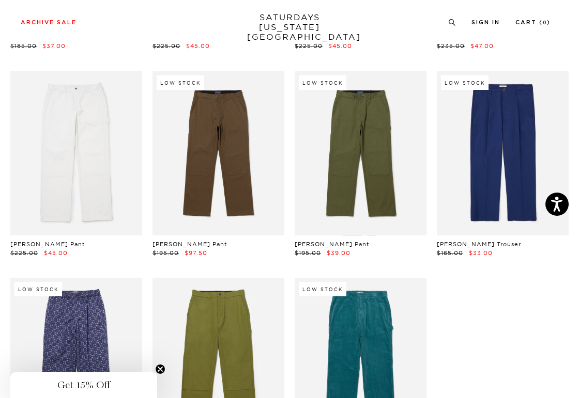
scroll to position [438, 0]
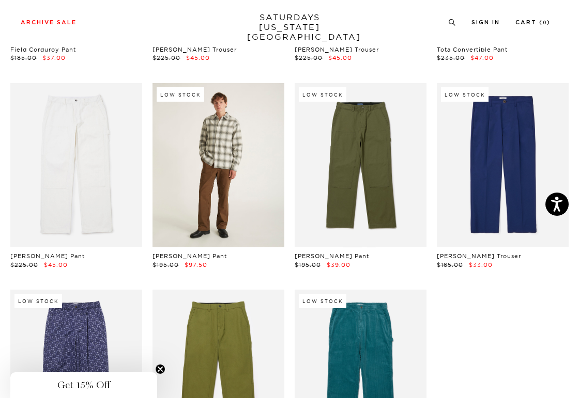
click at [230, 193] on link at bounding box center [218, 165] width 132 height 165
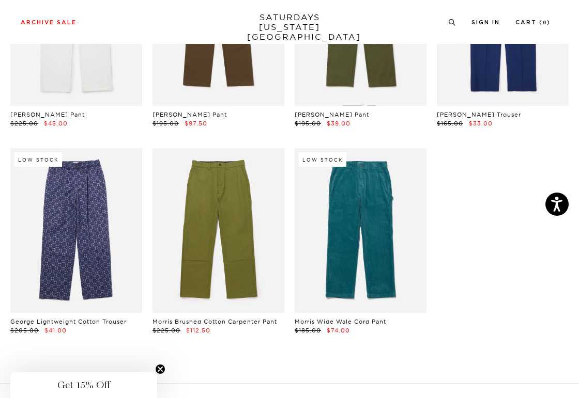
scroll to position [584, 0]
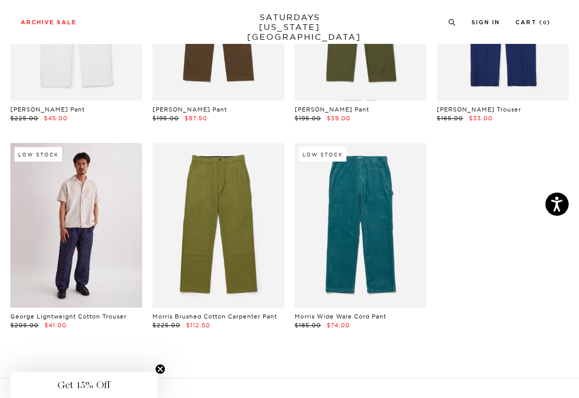
click at [77, 258] on link at bounding box center [76, 225] width 132 height 165
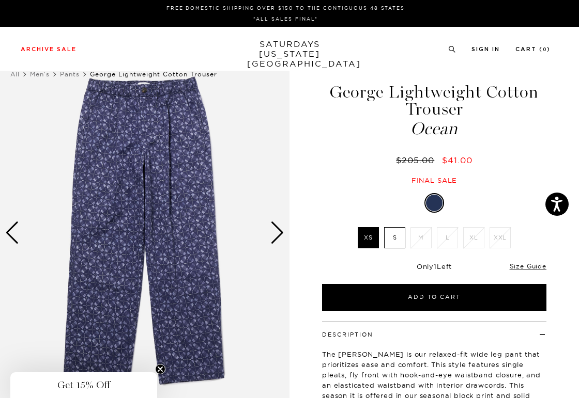
click at [278, 235] on div "Next slide" at bounding box center [277, 233] width 14 height 23
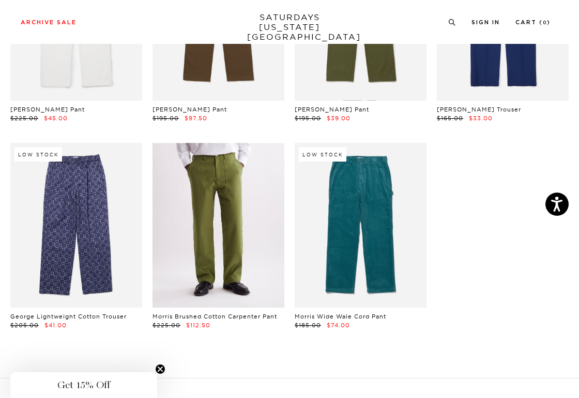
scroll to position [544, 0]
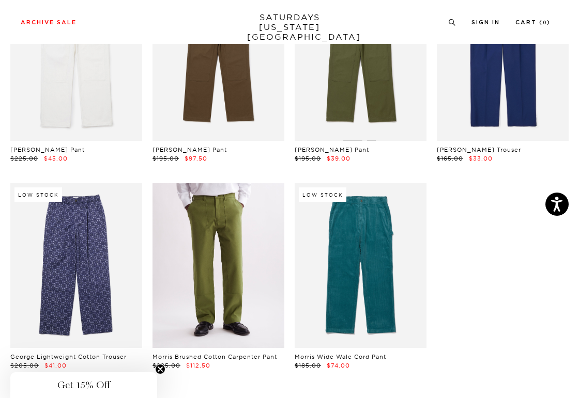
click at [202, 247] on link at bounding box center [218, 265] width 132 height 165
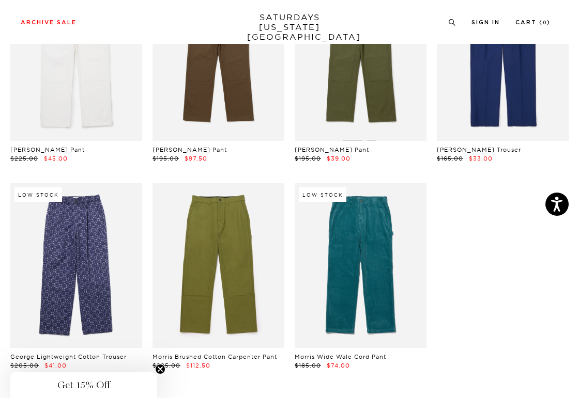
scroll to position [423, 0]
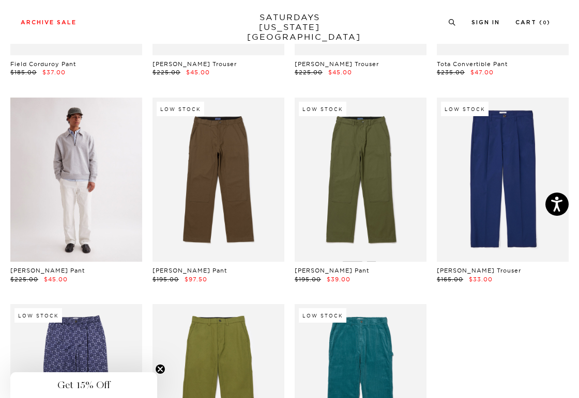
click at [92, 158] on link at bounding box center [76, 180] width 132 height 165
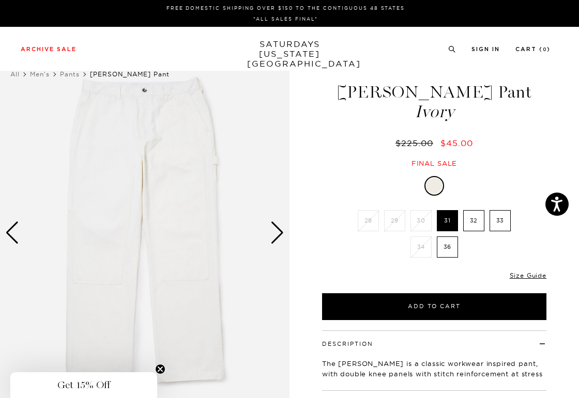
click at [473, 224] on label "32" at bounding box center [473, 220] width 21 height 21
click at [0, 0] on input "32" at bounding box center [0, 0] width 0 height 0
click at [281, 235] on div "Next slide" at bounding box center [277, 233] width 14 height 23
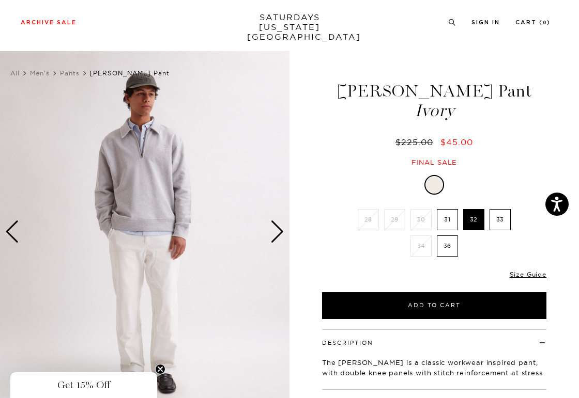
scroll to position [1, 0]
click at [475, 222] on label "32" at bounding box center [473, 220] width 21 height 21
click at [0, 0] on input "32" at bounding box center [0, 0] width 0 height 0
click at [275, 232] on div "Next slide" at bounding box center [277, 232] width 14 height 23
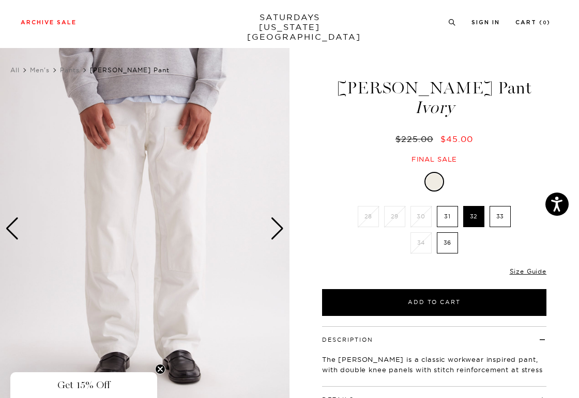
scroll to position [0, 0]
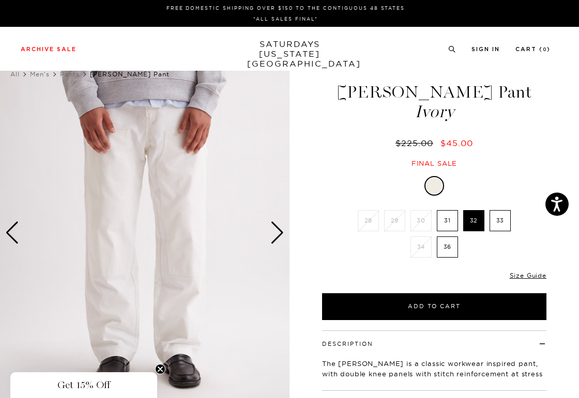
click at [277, 232] on div "Next slide" at bounding box center [277, 233] width 14 height 23
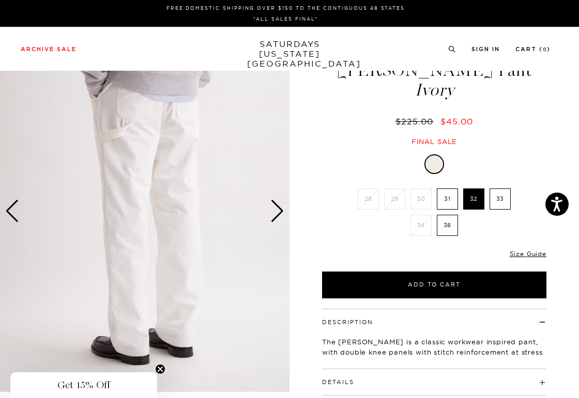
scroll to position [29, 0]
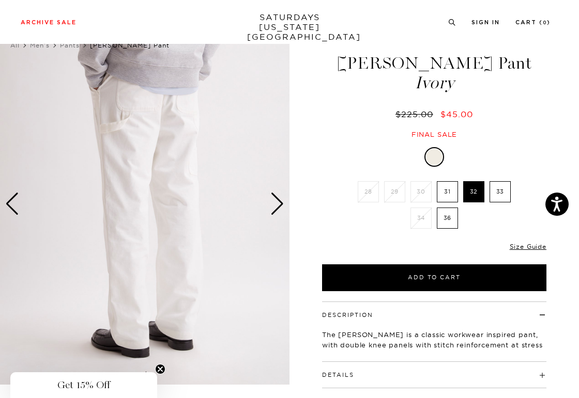
click at [283, 208] on div "Next slide" at bounding box center [277, 204] width 14 height 23
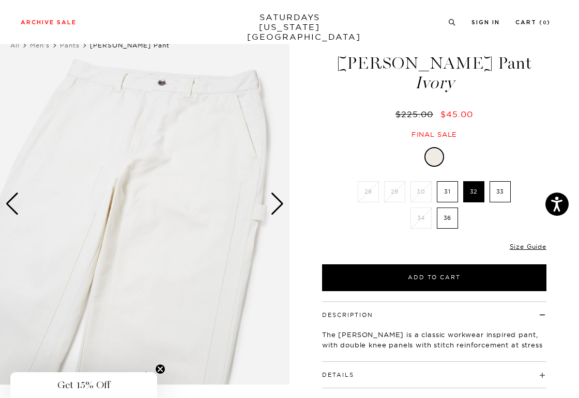
click at [13, 201] on div "Previous slide" at bounding box center [12, 204] width 14 height 23
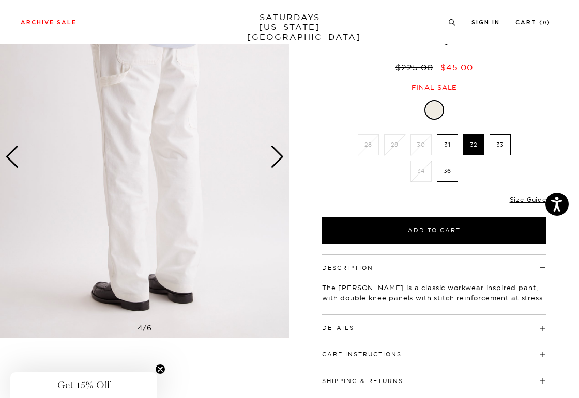
scroll to position [77, 0]
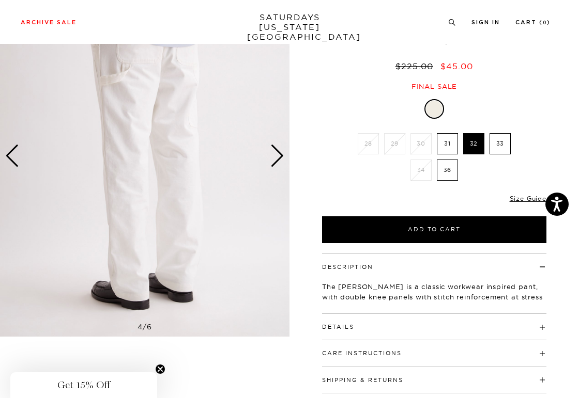
click at [13, 154] on div "Previous slide" at bounding box center [12, 156] width 14 height 23
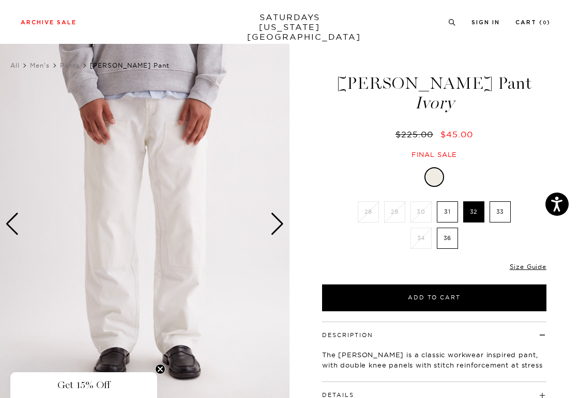
scroll to position [8, 0]
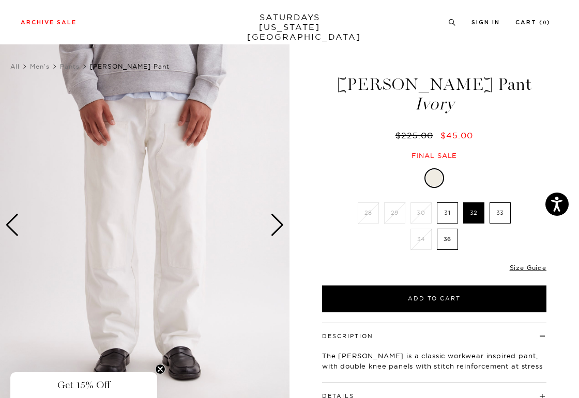
click at [274, 223] on div "Next slide" at bounding box center [277, 225] width 14 height 23
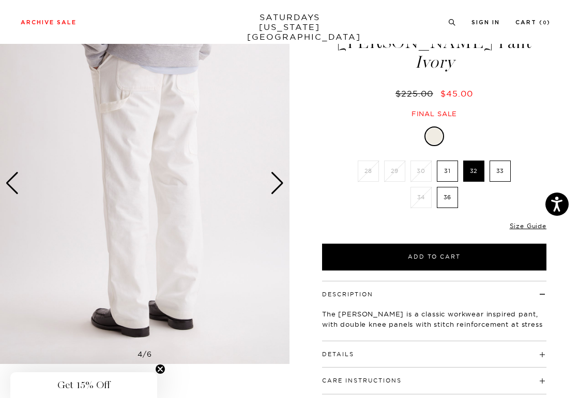
scroll to position [0, 0]
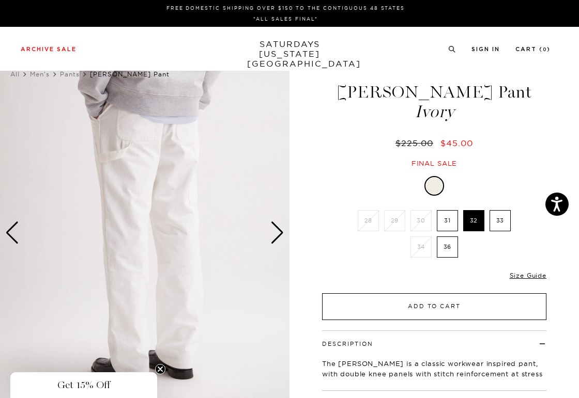
click at [430, 314] on button "Add to Cart" at bounding box center [434, 306] width 224 height 27
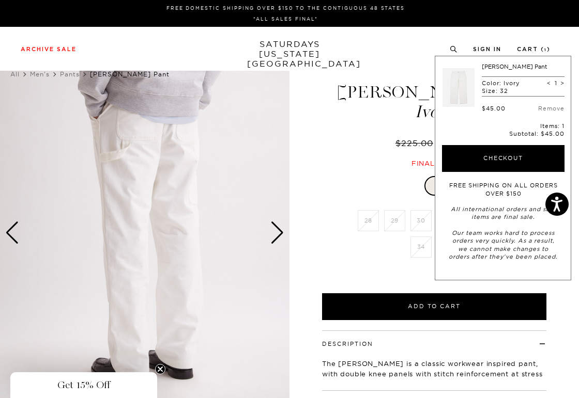
click at [560, 43] on div "Archive Sale Men's Tees Shirts Shorts Swim Knitwear Pants Sweats Women's" at bounding box center [289, 49] width 579 height 44
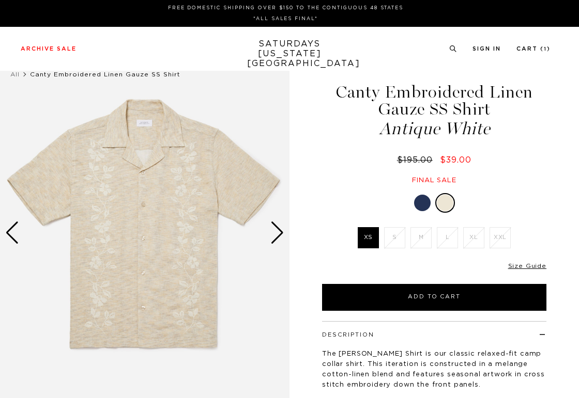
click at [422, 207] on div at bounding box center [422, 203] width 17 height 17
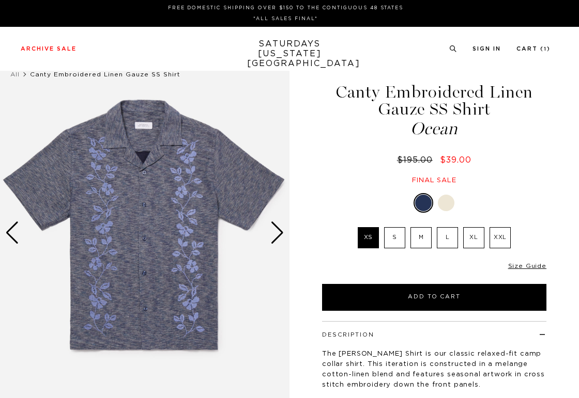
click at [420, 240] on label "M" at bounding box center [420, 237] width 21 height 21
click at [0, 0] on input "M" at bounding box center [0, 0] width 0 height 0
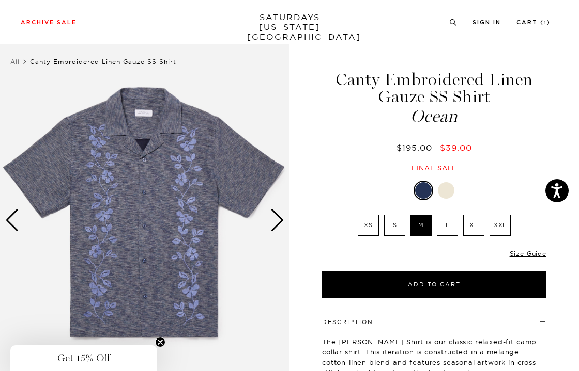
scroll to position [7, 0]
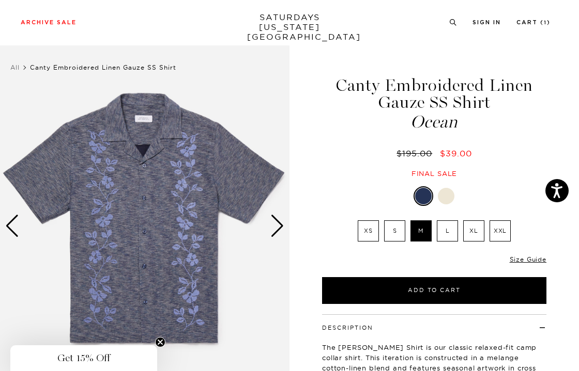
click at [283, 224] on div "Next slide" at bounding box center [277, 226] width 14 height 23
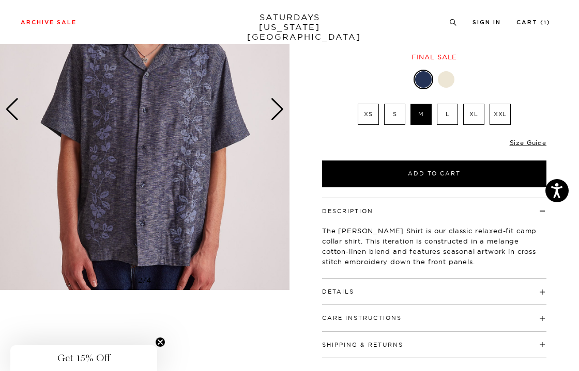
scroll to position [125, 0]
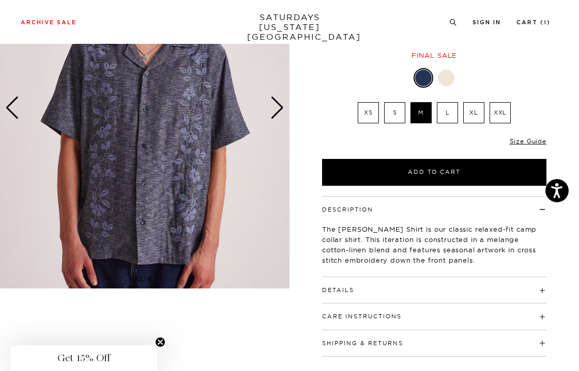
click at [341, 289] on button "Details" at bounding box center [338, 291] width 32 height 6
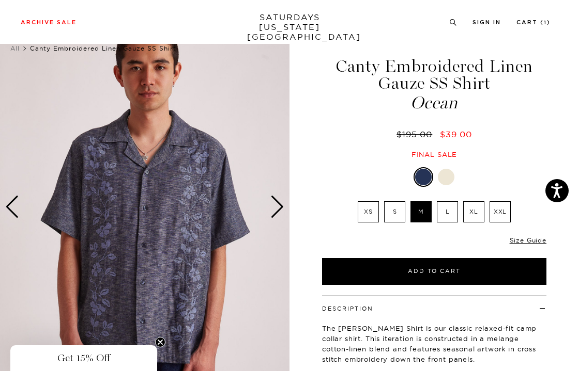
scroll to position [0, 0]
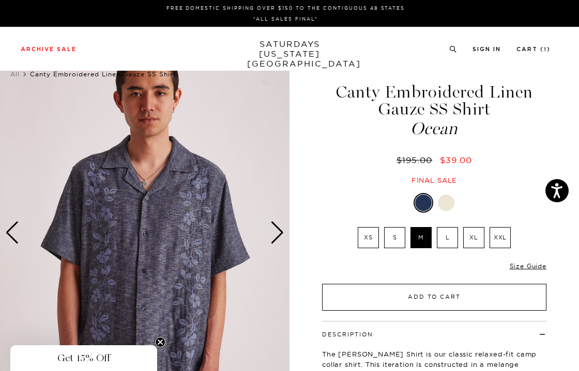
click at [433, 296] on button "Add to Cart" at bounding box center [434, 297] width 224 height 27
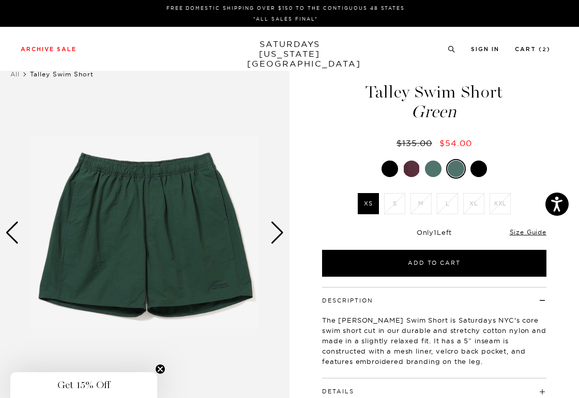
click at [429, 169] on div at bounding box center [433, 169] width 17 height 17
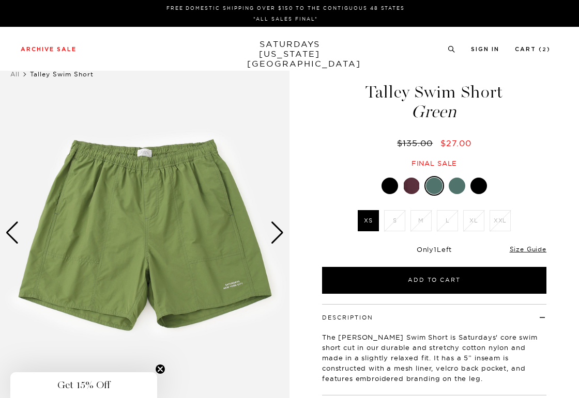
click at [407, 187] on div at bounding box center [411, 186] width 17 height 17
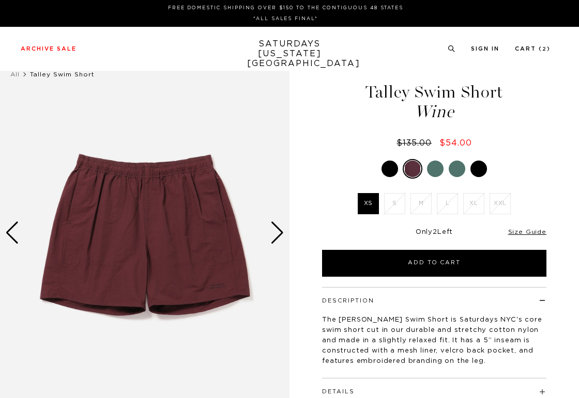
click at [389, 168] on div at bounding box center [389, 169] width 17 height 17
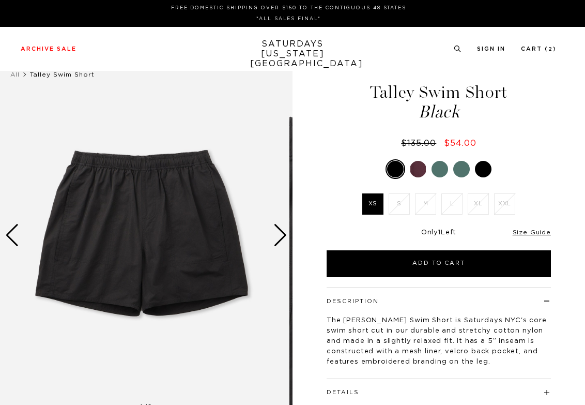
click at [476, 173] on div at bounding box center [483, 169] width 17 height 17
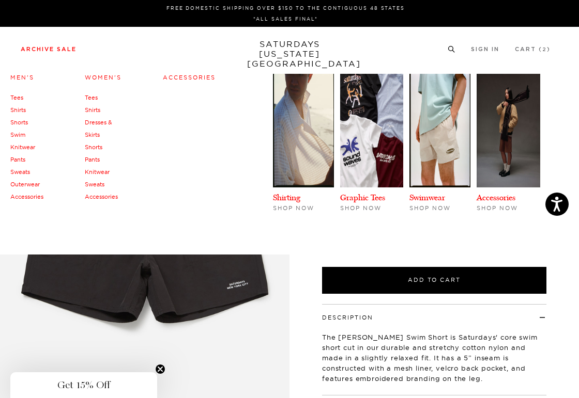
click at [14, 135] on link "Swim" at bounding box center [17, 134] width 15 height 7
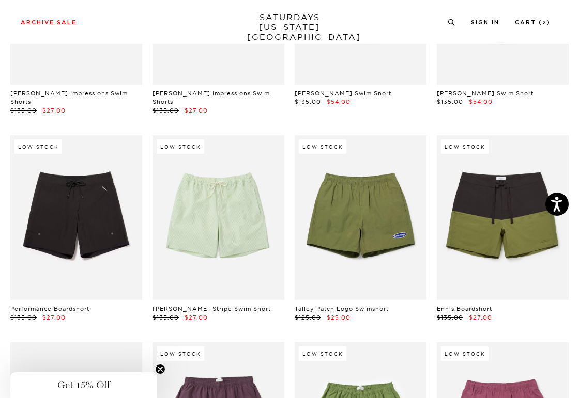
scroll to position [268, 0]
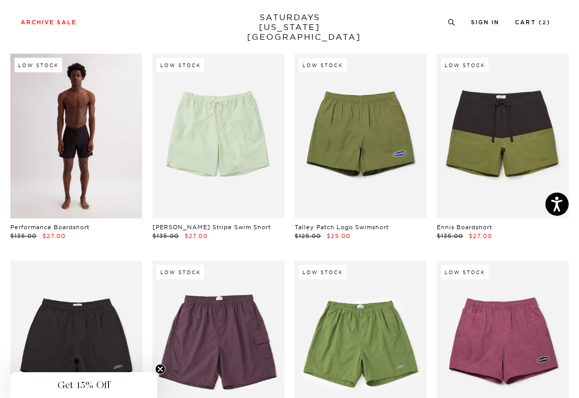
click at [67, 175] on link at bounding box center [76, 136] width 132 height 165
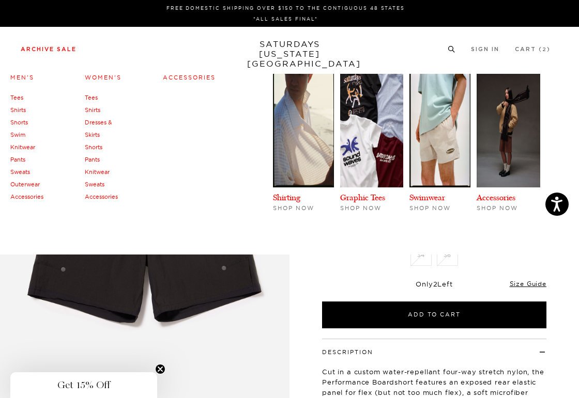
click at [20, 134] on link "Swim" at bounding box center [17, 134] width 15 height 7
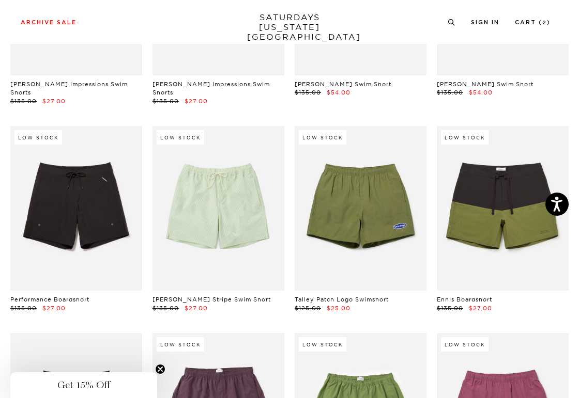
scroll to position [189, 0]
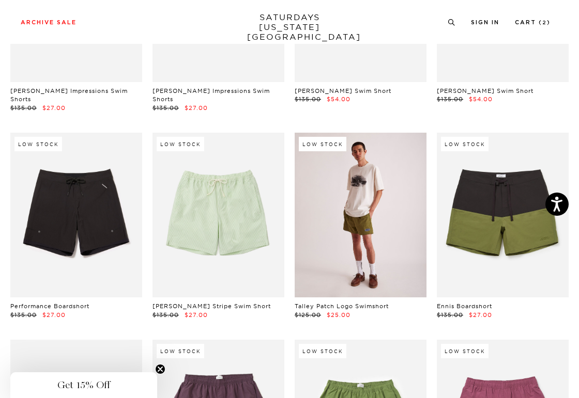
click at [352, 221] on link at bounding box center [360, 215] width 132 height 165
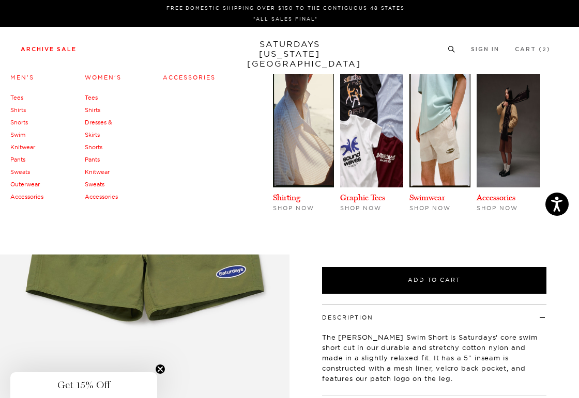
click at [17, 135] on link "Swim" at bounding box center [17, 134] width 15 height 7
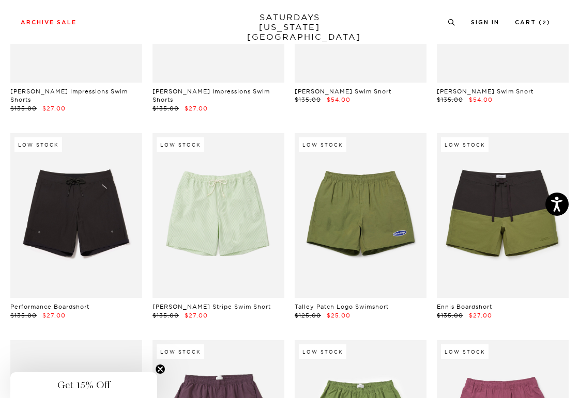
scroll to position [225, 0]
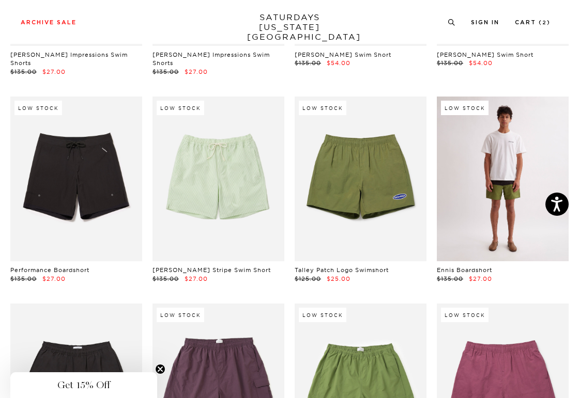
click at [496, 198] on link at bounding box center [503, 179] width 132 height 165
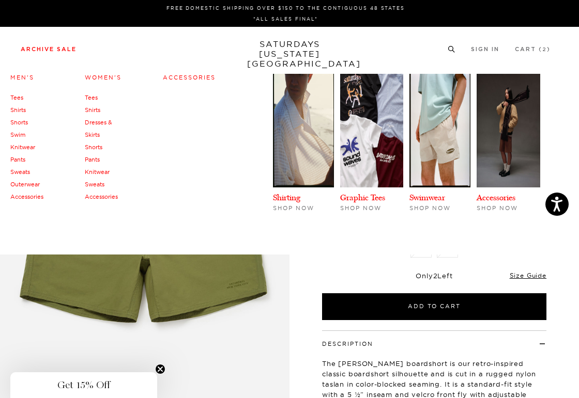
click at [17, 134] on link "Swim" at bounding box center [17, 134] width 15 height 7
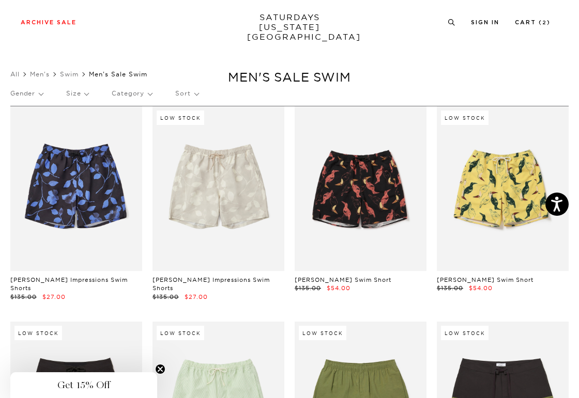
scroll to position [34, 0]
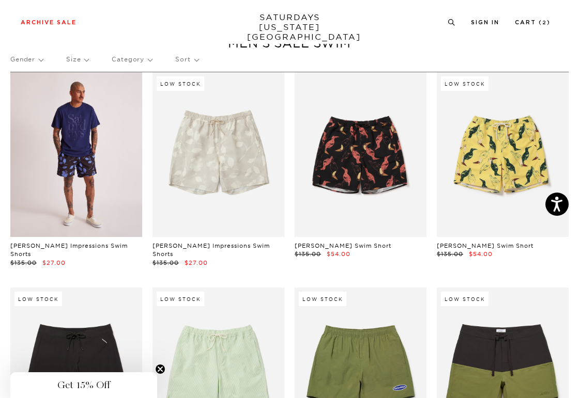
click at [78, 183] on link at bounding box center [76, 154] width 132 height 165
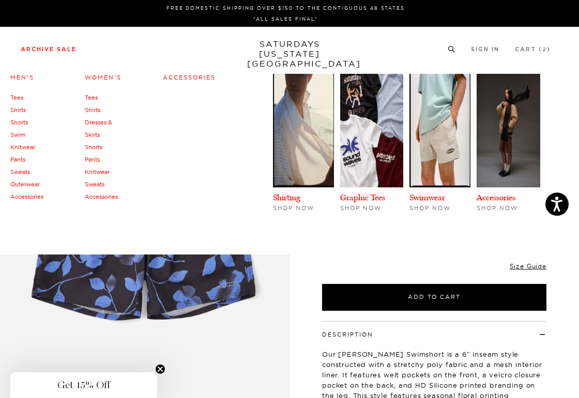
click at [19, 133] on link "Swim" at bounding box center [17, 134] width 15 height 7
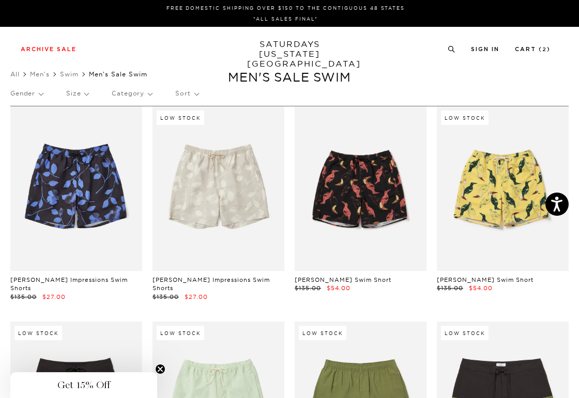
scroll to position [0, 2]
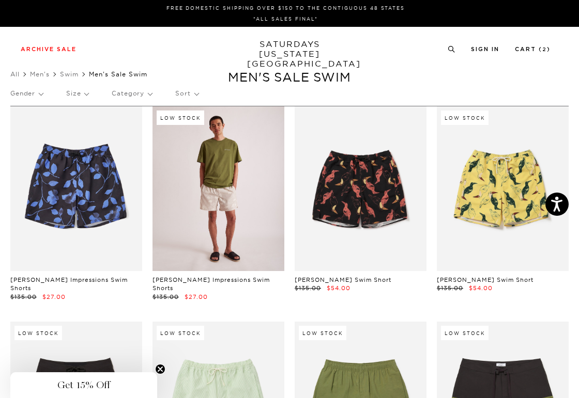
click at [242, 221] on link at bounding box center [218, 188] width 132 height 165
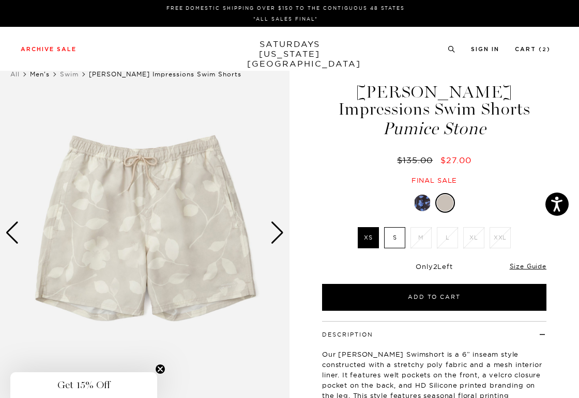
click at [41, 75] on link "Men's" at bounding box center [40, 74] width 20 height 8
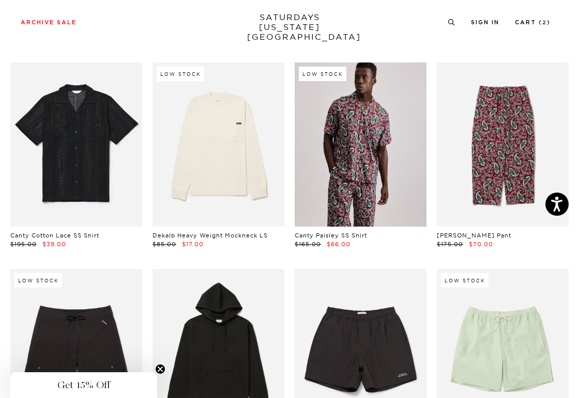
scroll to position [470, 0]
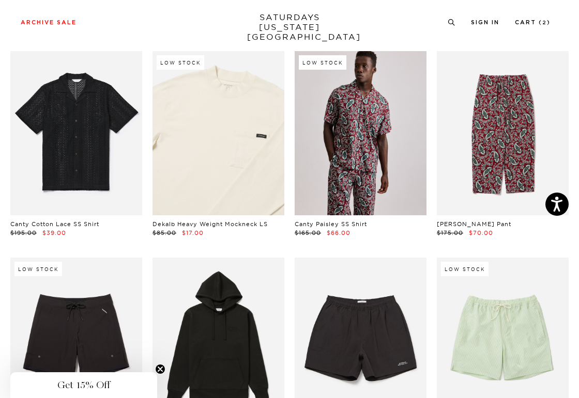
click at [235, 155] on link at bounding box center [218, 133] width 132 height 165
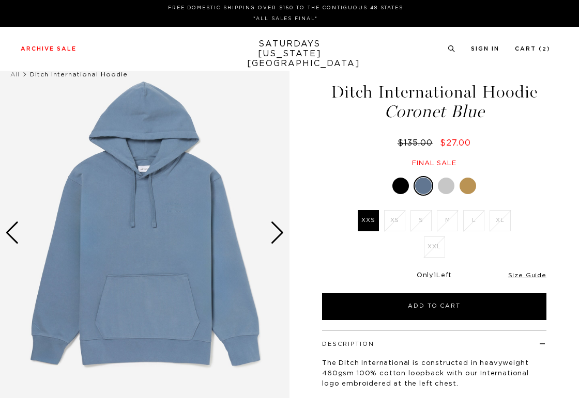
click at [442, 187] on div at bounding box center [446, 186] width 17 height 17
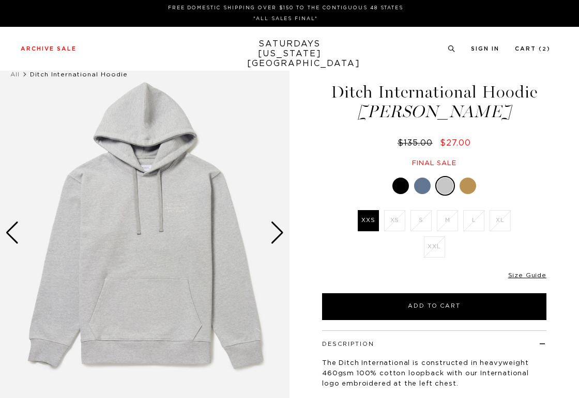
click at [468, 184] on div at bounding box center [467, 186] width 17 height 17
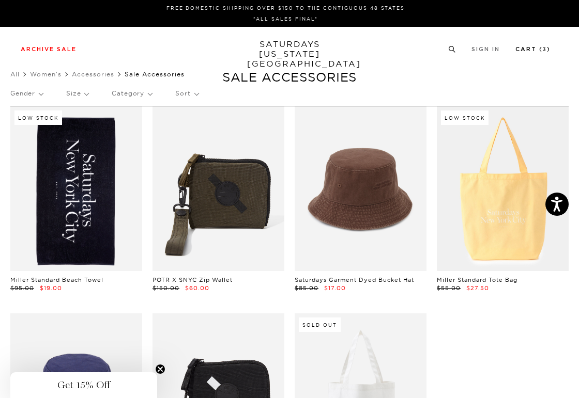
click at [527, 46] on link "Cart ( 3 )" at bounding box center [532, 49] width 35 height 6
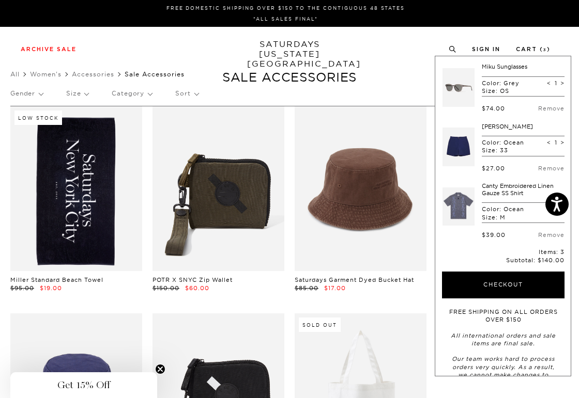
click at [461, 213] on link at bounding box center [458, 206] width 32 height 49
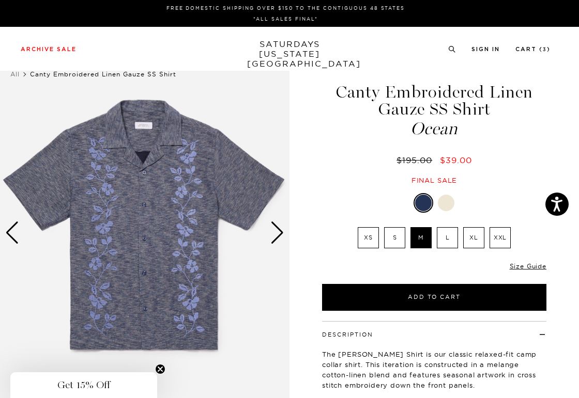
click at [275, 235] on div "Next slide" at bounding box center [277, 233] width 14 height 23
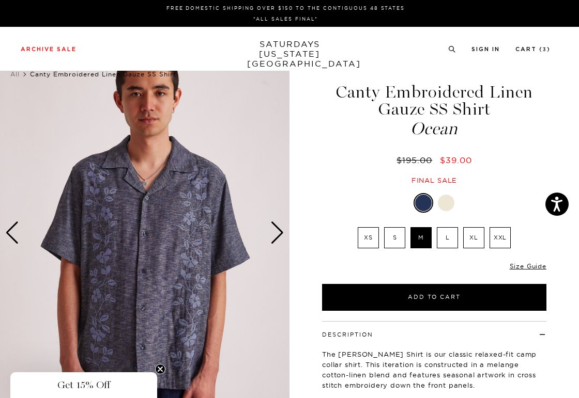
click at [275, 235] on div "Next slide" at bounding box center [277, 233] width 14 height 23
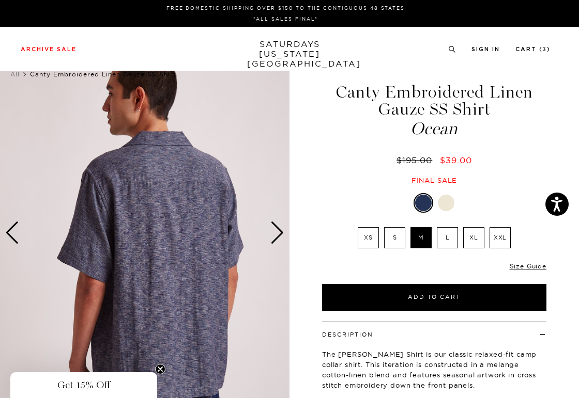
click at [275, 235] on div "Next slide" at bounding box center [277, 233] width 14 height 23
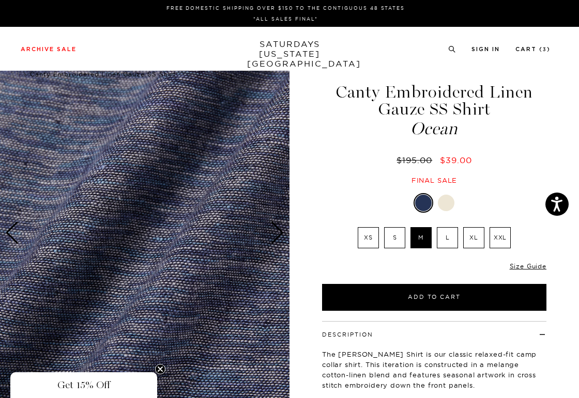
click at [275, 235] on div "Next slide" at bounding box center [277, 233] width 14 height 23
